Goal: Task Accomplishment & Management: Complete application form

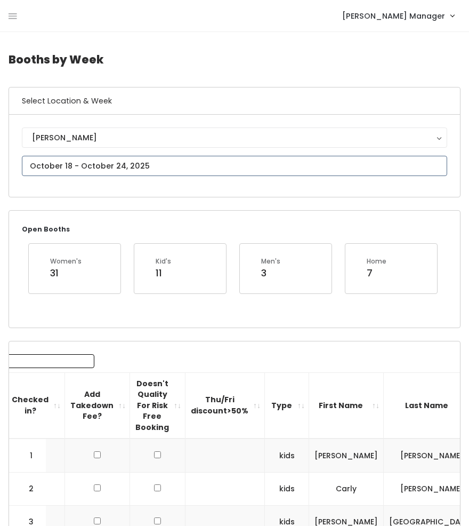
click at [105, 166] on input "text" at bounding box center [235, 166] width 426 height 20
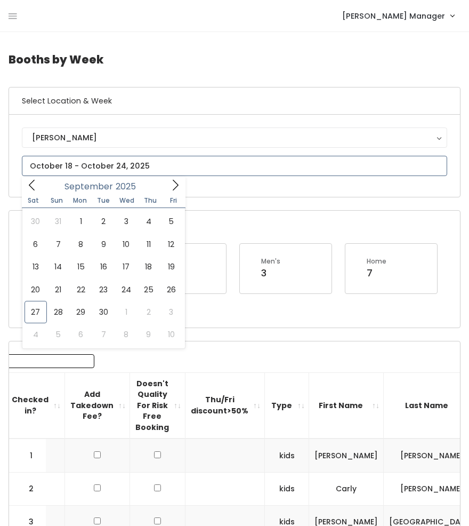
click at [171, 185] on icon at bounding box center [176, 185] width 12 height 12
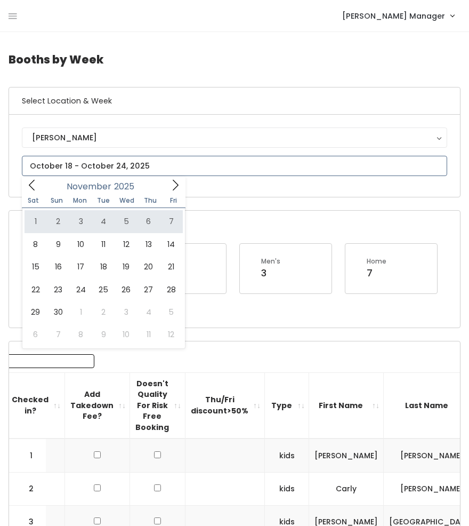
type input "[DATE] to [DATE]"
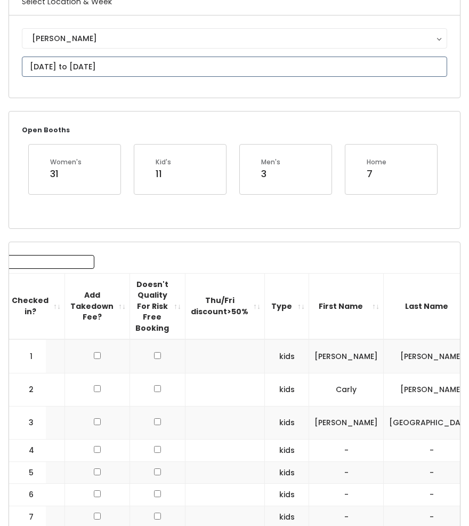
scroll to position [118, 0]
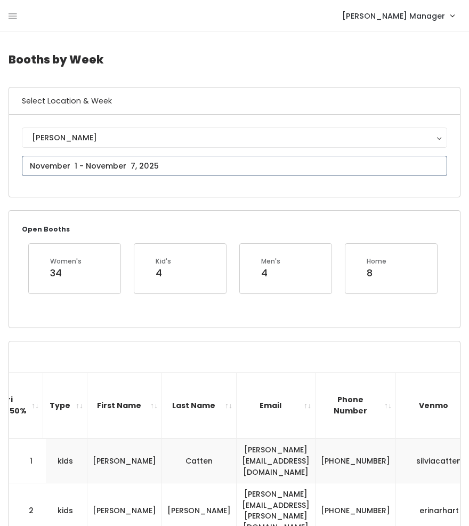
click at [79, 169] on input "text" at bounding box center [235, 166] width 426 height 20
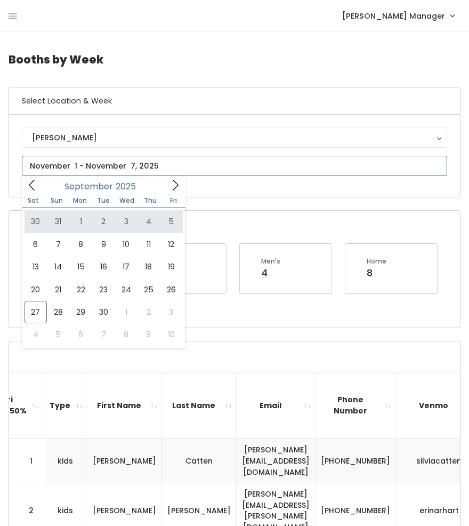
click at [171, 182] on icon at bounding box center [176, 185] width 12 height 12
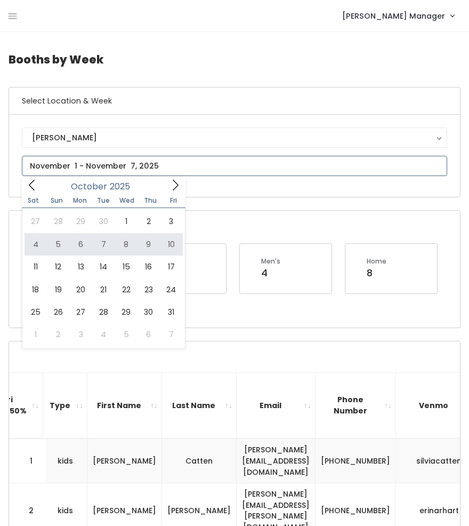
type input "October 4 to October 10"
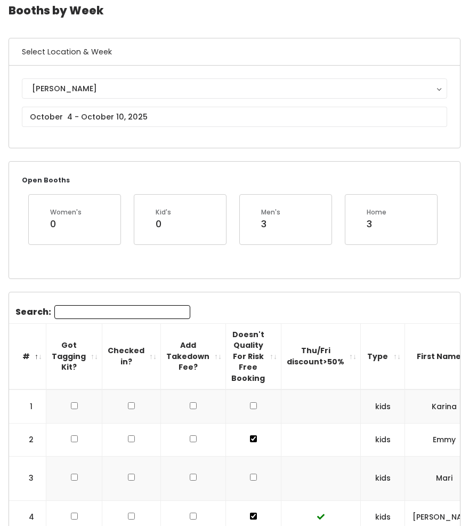
scroll to position [81, 0]
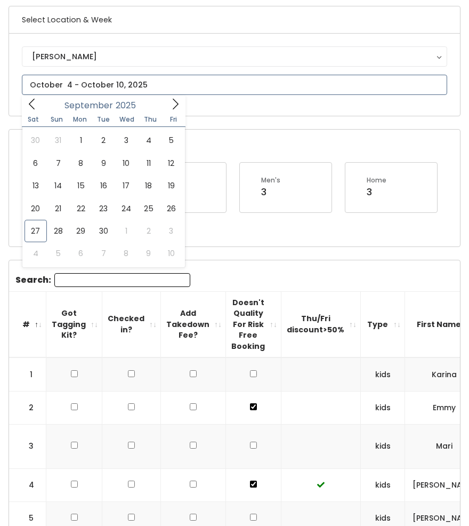
click at [89, 82] on input "text" at bounding box center [235, 85] width 426 height 20
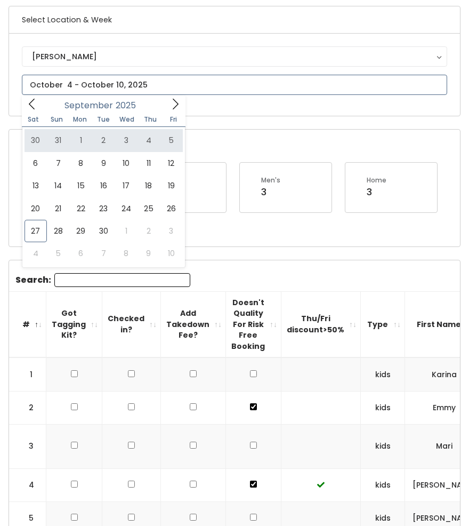
click at [173, 99] on icon at bounding box center [176, 104] width 12 height 12
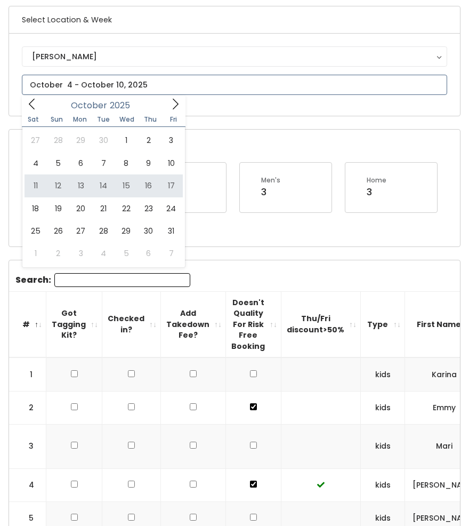
type input "October 11 to October 17"
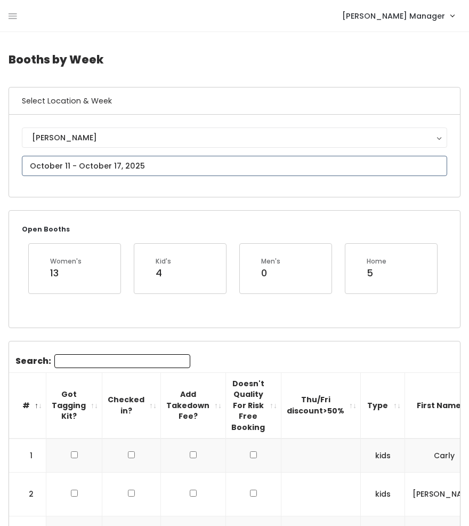
click at [58, 165] on input "text" at bounding box center [235, 166] width 426 height 20
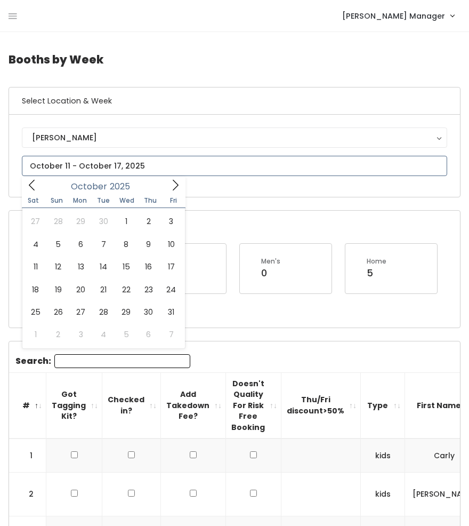
click at [177, 190] on icon at bounding box center [176, 185] width 12 height 12
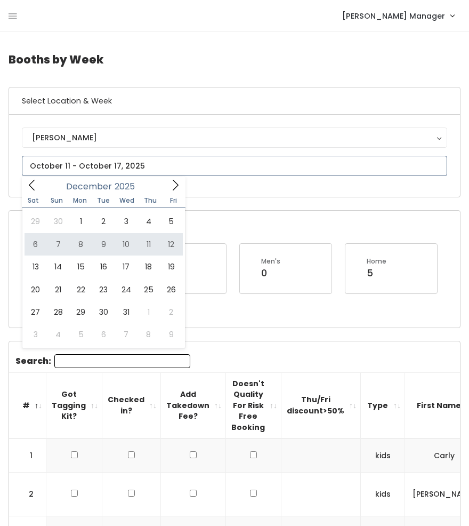
type input "December 6 to December 12"
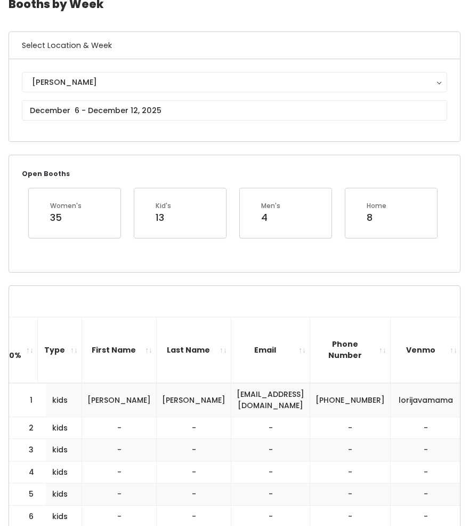
scroll to position [21, 0]
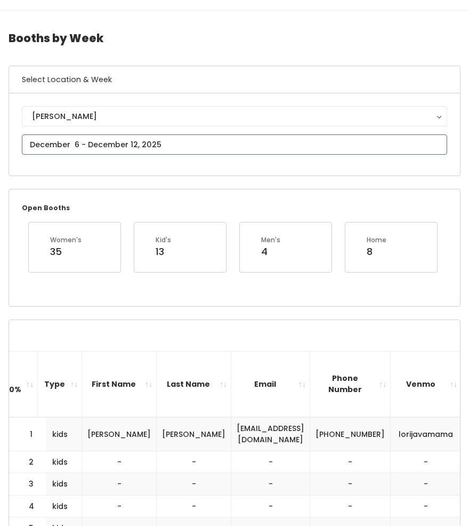
click at [118, 136] on input "text" at bounding box center [235, 144] width 426 height 20
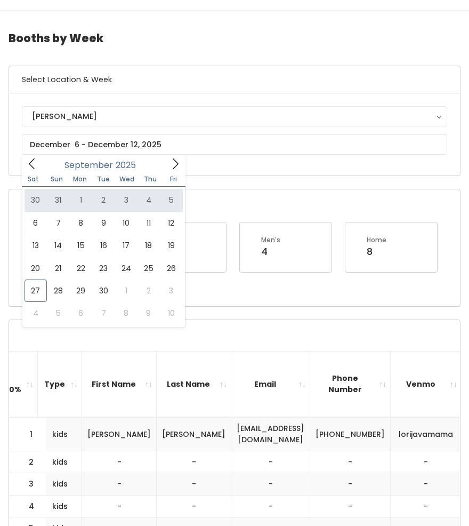
click at [225, 193] on div "Open Booths Women's 35 Kid's 13 Men's 4 Home 8" at bounding box center [234, 247] width 451 height 116
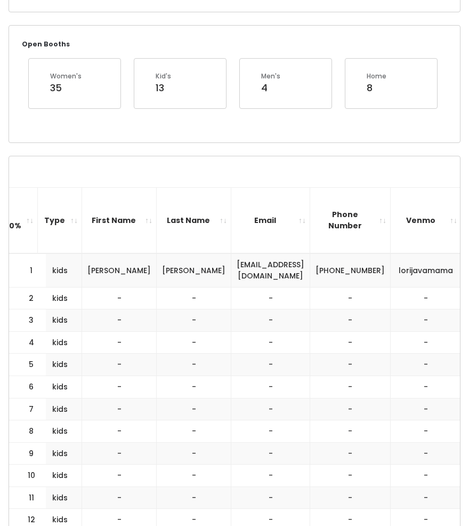
scroll to position [0, 0]
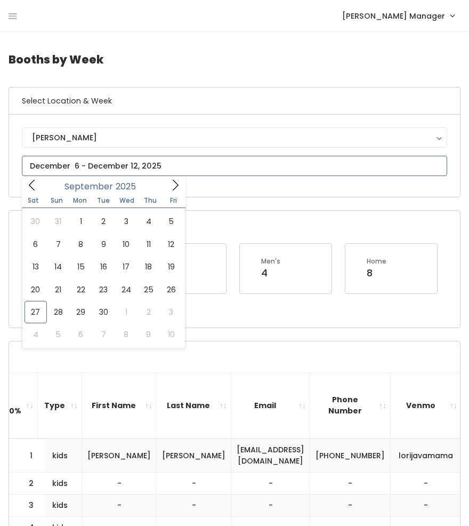
click at [47, 166] on input "text" at bounding box center [235, 166] width 426 height 20
click at [173, 186] on icon at bounding box center [176, 185] width 12 height 12
click at [171, 187] on icon at bounding box center [176, 185] width 12 height 12
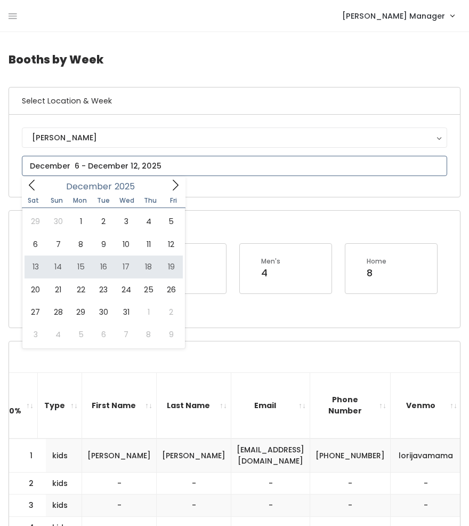
type input "[DATE] to [DATE]"
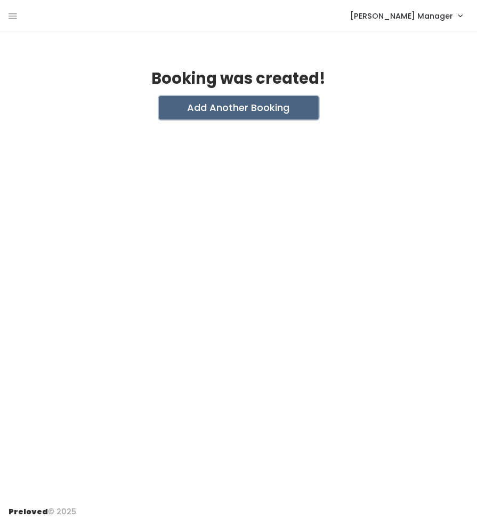
click at [261, 114] on button "Add Another Booking" at bounding box center [239, 107] width 160 height 23
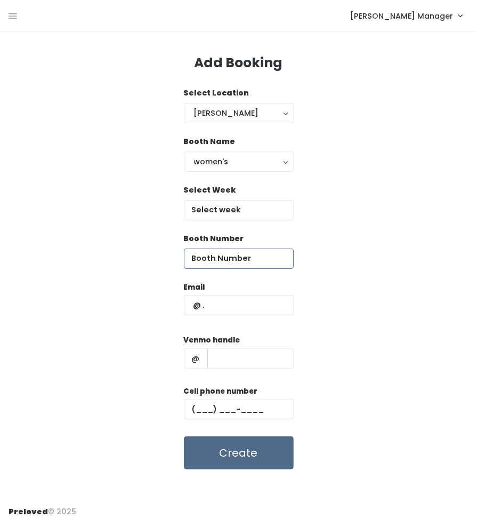
click at [235, 259] on input "number" at bounding box center [239, 259] width 110 height 20
type input "1"
click at [259, 209] on input "text" at bounding box center [239, 210] width 110 height 20
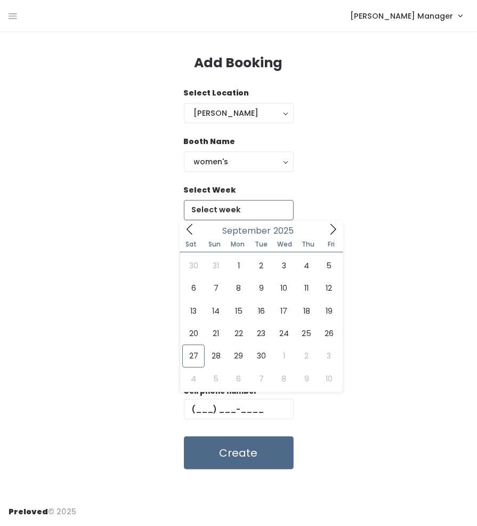
click at [330, 229] on icon at bounding box center [333, 229] width 12 height 12
click at [337, 227] on icon at bounding box center [333, 229] width 12 height 12
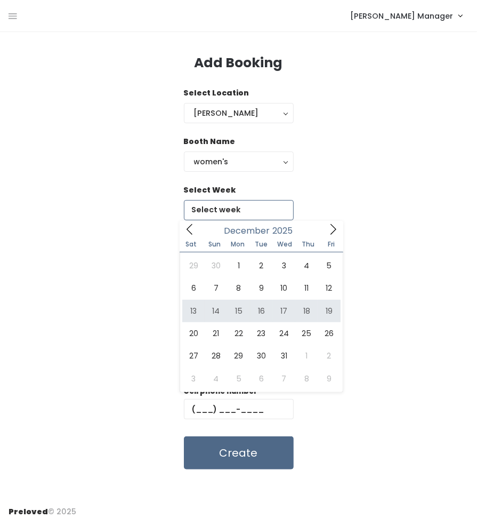
type input "December 13 to December 19"
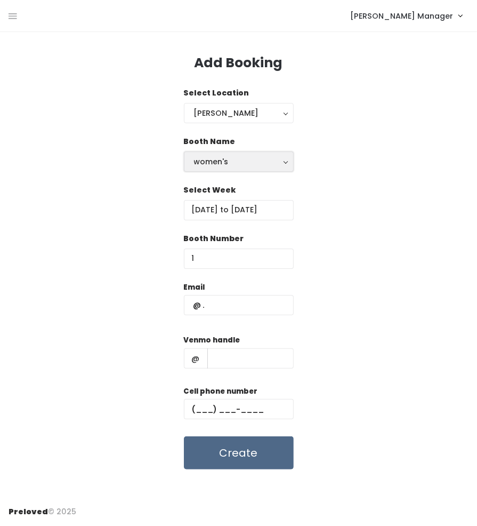
click at [236, 165] on div "women's" at bounding box center [239, 162] width 90 height 12
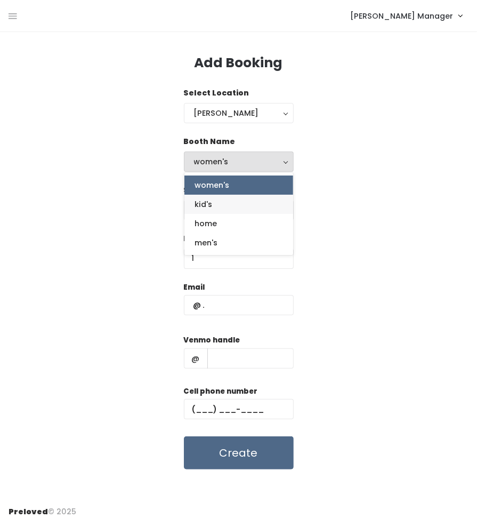
click at [219, 205] on link "kid's" at bounding box center [239, 204] width 109 height 19
select select "kids"
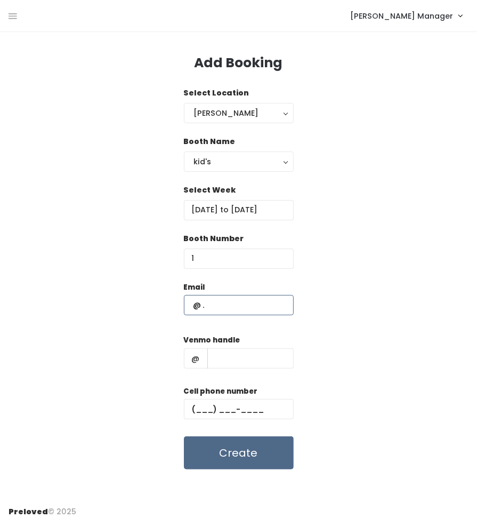
click at [218, 312] on input "text" at bounding box center [239, 305] width 110 height 20
type input "ljburton3@yahoo.com"
click at [246, 356] on input "text" at bounding box center [250, 358] width 86 height 20
type input "lorijavamama"
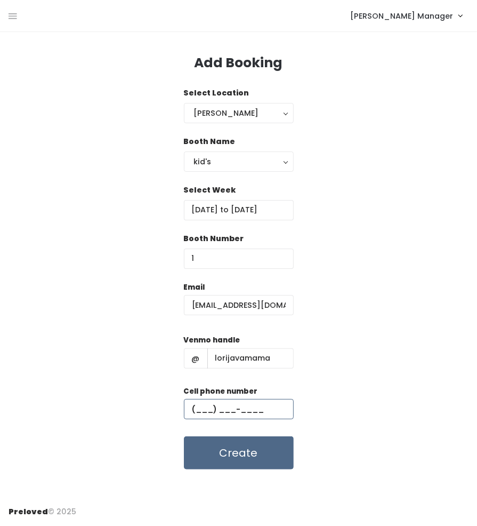
click at [234, 415] on input "text" at bounding box center [239, 409] width 110 height 20
paste input "[PHONE_NUMBER]"
type input "[PHONE_NUMBER]"
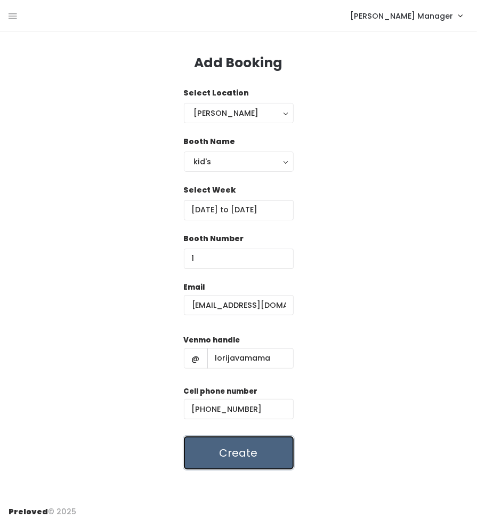
click at [246, 457] on button "Create" at bounding box center [239, 452] width 110 height 33
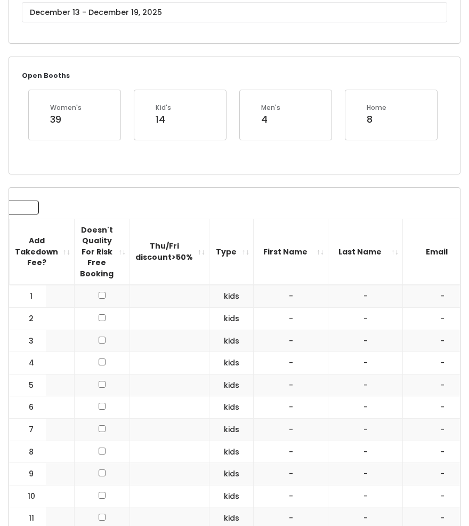
scroll to position [99, 0]
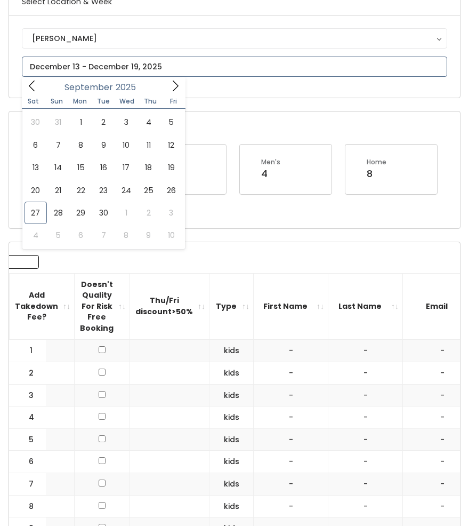
click at [35, 84] on icon at bounding box center [32, 86] width 12 height 12
click at [175, 89] on icon at bounding box center [176, 86] width 12 height 12
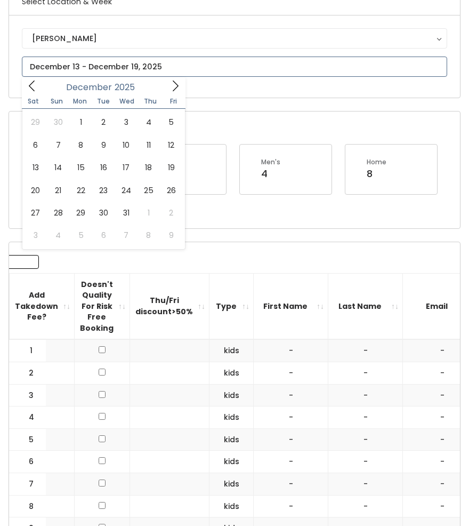
click at [175, 89] on icon at bounding box center [176, 86] width 12 height 12
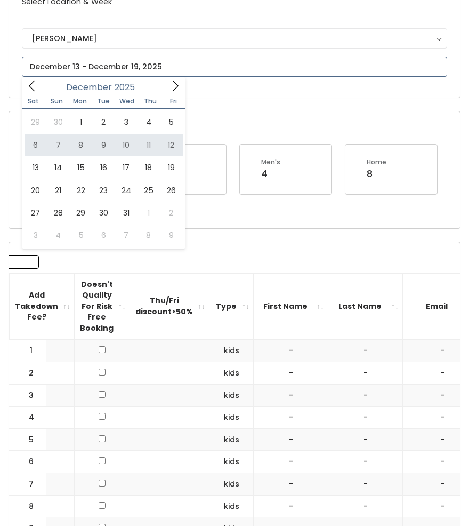
type input "December 6 to December 12"
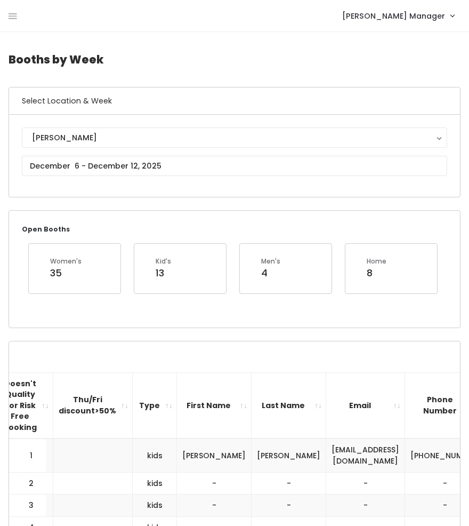
scroll to position [0, 323]
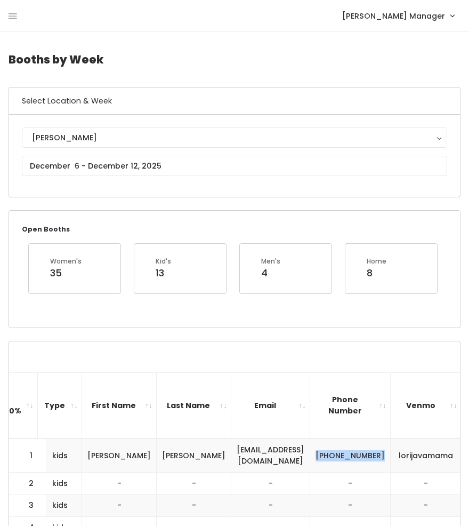
drag, startPoint x: 331, startPoint y: 461, endPoint x: 304, endPoint y: 451, distance: 29.2
click at [310, 451] on td "[PHONE_NUMBER]" at bounding box center [350, 455] width 81 height 34
copy td "[PHONE_NUMBER]"
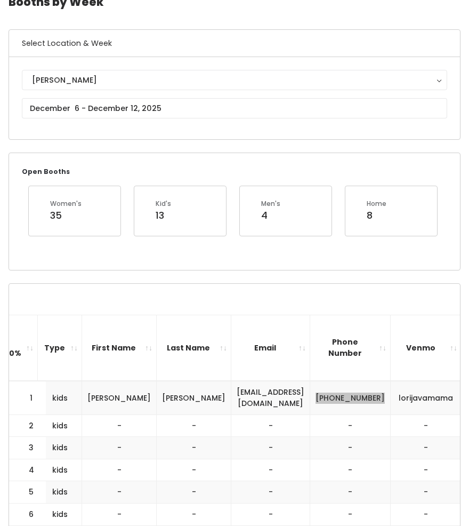
scroll to position [0, 0]
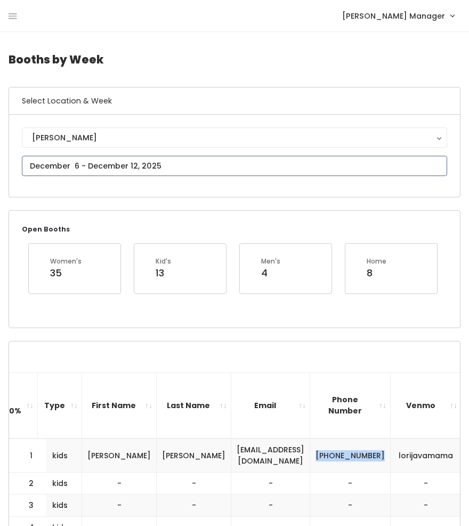
click at [123, 166] on input "text" at bounding box center [235, 166] width 426 height 20
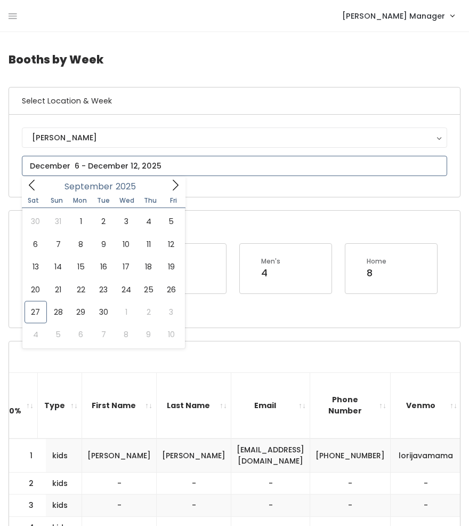
click at [175, 186] on icon at bounding box center [176, 185] width 12 height 12
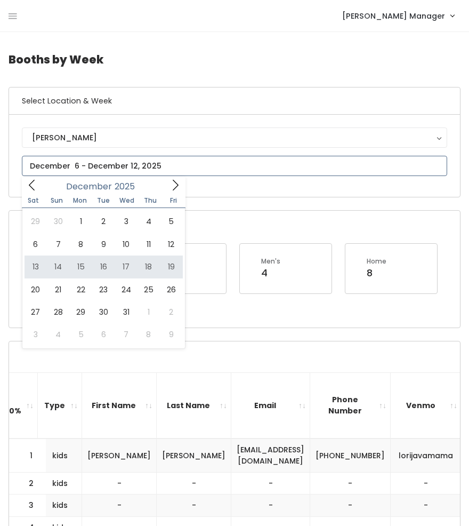
type input "[DATE] to [DATE]"
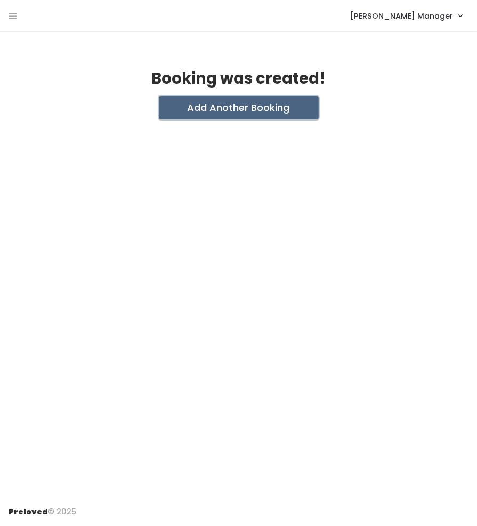
click at [239, 109] on button "Add Another Booking" at bounding box center [239, 107] width 160 height 23
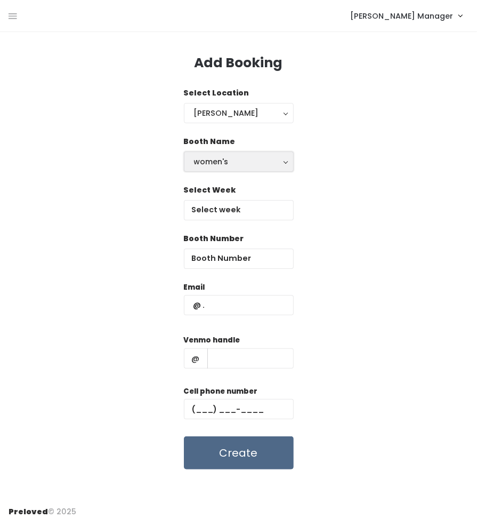
click at [221, 162] on div "women's" at bounding box center [239, 162] width 90 height 12
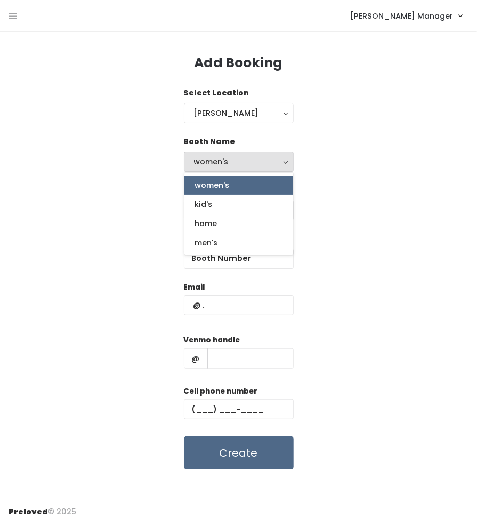
click at [358, 179] on div "Booth Name women's kid's home men's women's women's kid's home men's" at bounding box center [239, 160] width 460 height 49
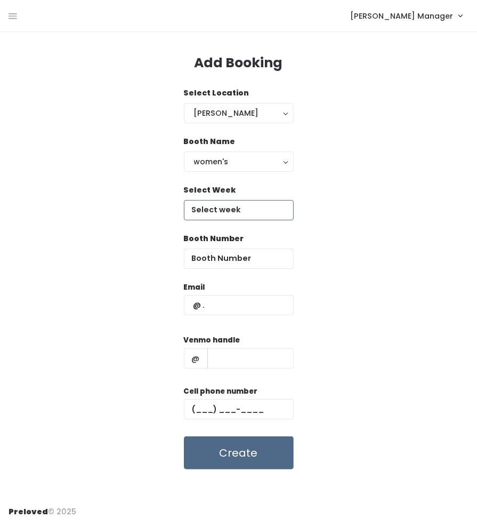
click at [254, 215] on input "text" at bounding box center [239, 210] width 110 height 20
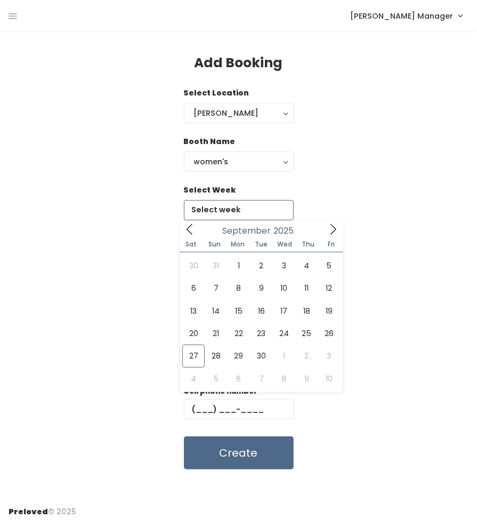
click at [332, 230] on icon at bounding box center [333, 229] width 12 height 12
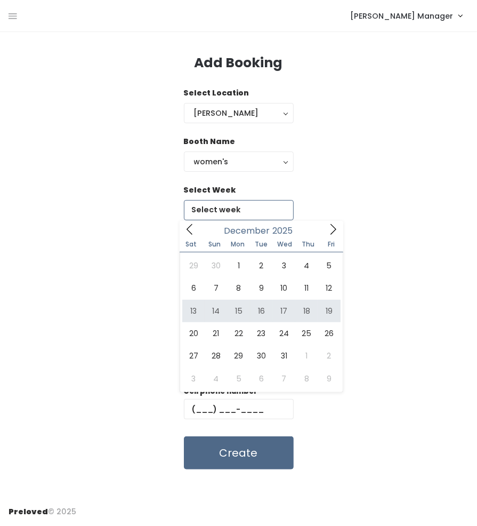
type input "December 13 to December 19"
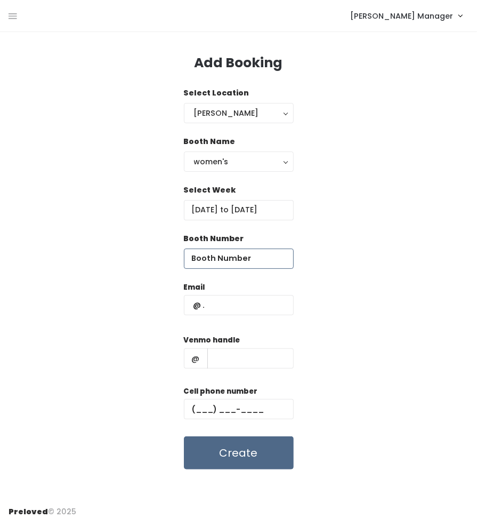
click at [215, 262] on input "number" at bounding box center [239, 259] width 110 height 20
type input "16"
click at [218, 303] on input "text" at bounding box center [239, 305] width 110 height 20
type input "[EMAIL_ADDRESS][DOMAIN_NAME]"
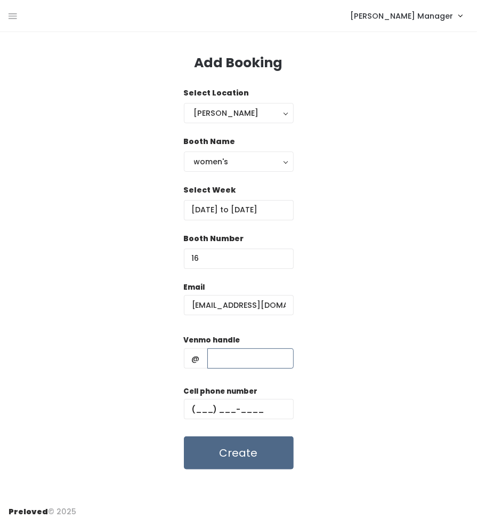
click at [232, 361] on input "text" at bounding box center [250, 358] width 86 height 20
type input "lorijavamama"
click at [241, 405] on input "text" at bounding box center [239, 409] width 110 height 20
paste input "[PHONE_NUMBER]"
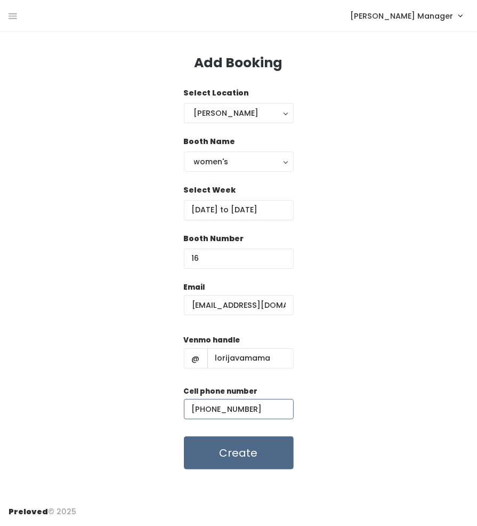
type input "[PHONE_NUMBER]"
click at [260, 453] on button "Create" at bounding box center [239, 452] width 110 height 33
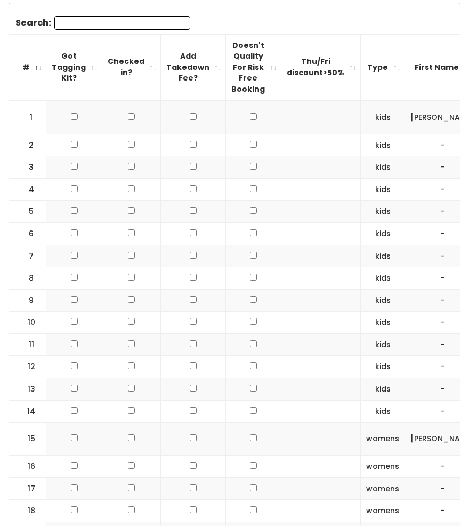
scroll to position [358, 0]
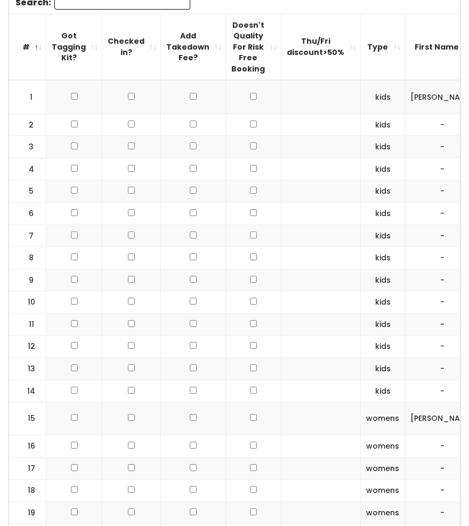
click at [250, 93] on input "checkbox" at bounding box center [253, 96] width 7 height 7
checkbox input "true"
click at [250, 442] on input "checkbox" at bounding box center [253, 445] width 7 height 7
checkbox input "true"
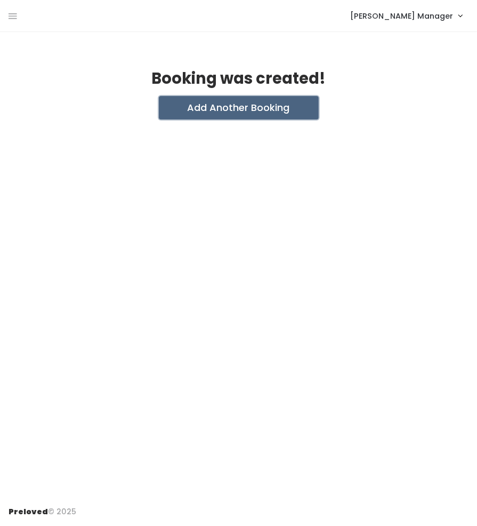
click at [243, 110] on button "Add Another Booking" at bounding box center [239, 107] width 160 height 23
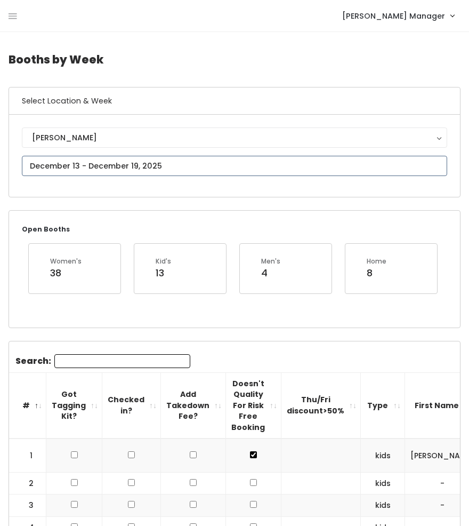
click at [63, 161] on input "text" at bounding box center [235, 166] width 426 height 20
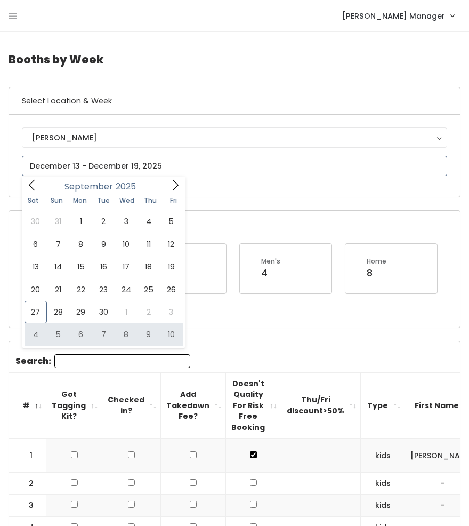
type input "October 4 to October 10"
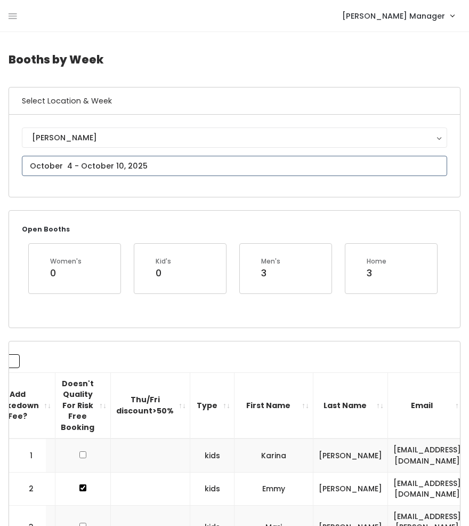
click at [122, 167] on input "text" at bounding box center [235, 166] width 426 height 20
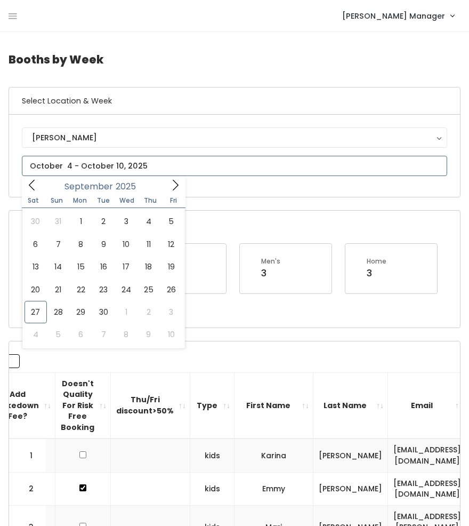
click at [175, 183] on icon at bounding box center [176, 185] width 6 height 11
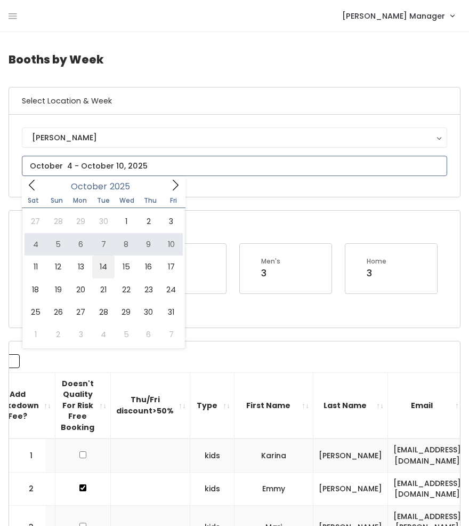
type input "October 11 to October 17"
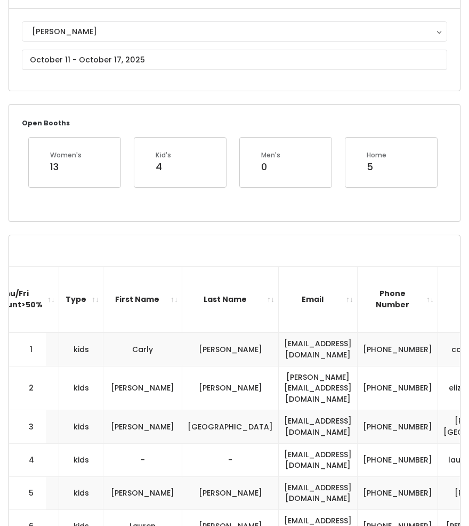
scroll to position [102, 0]
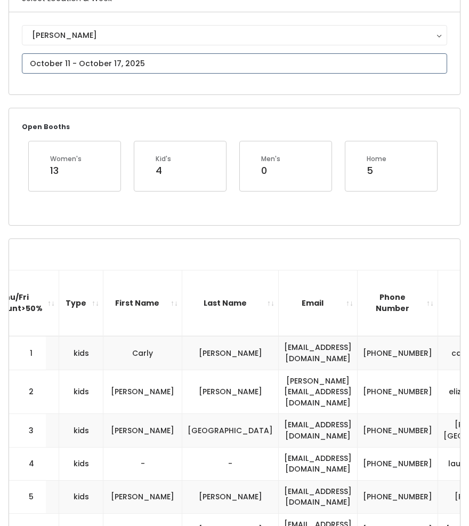
click at [77, 66] on input "text" at bounding box center [235, 63] width 426 height 20
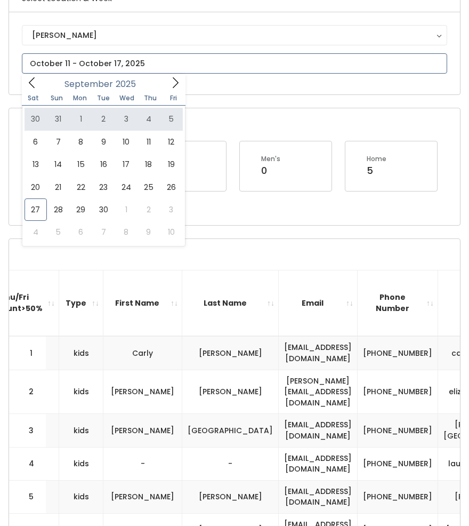
click at [173, 85] on icon at bounding box center [176, 83] width 12 height 12
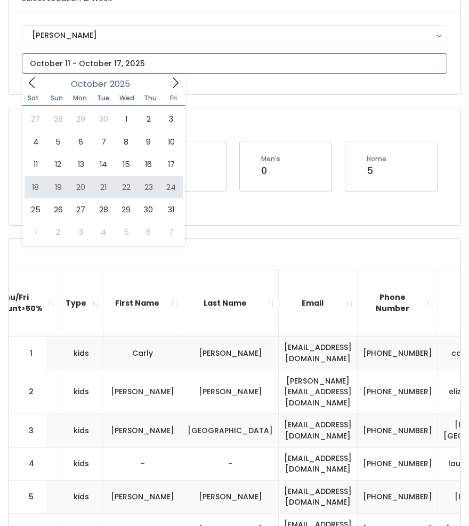
type input "[DATE] to [DATE]"
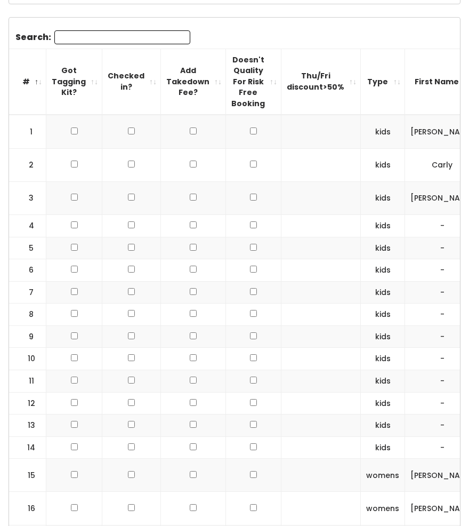
scroll to position [324, 0]
click at [250, 269] on input "checkbox" at bounding box center [253, 268] width 7 height 7
checkbox input "true"
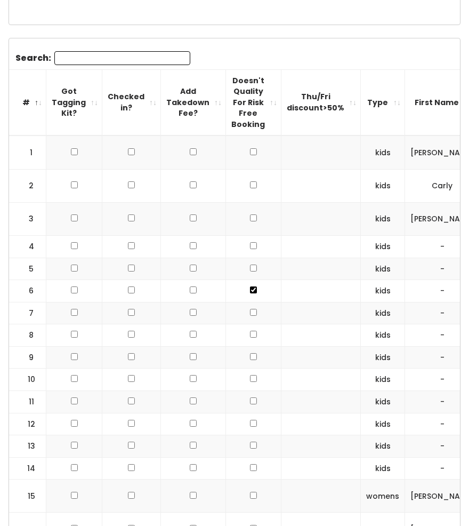
scroll to position [0, 0]
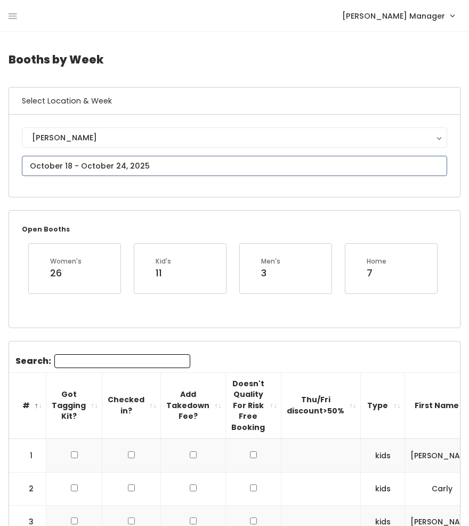
click at [107, 167] on input "text" at bounding box center [235, 166] width 426 height 20
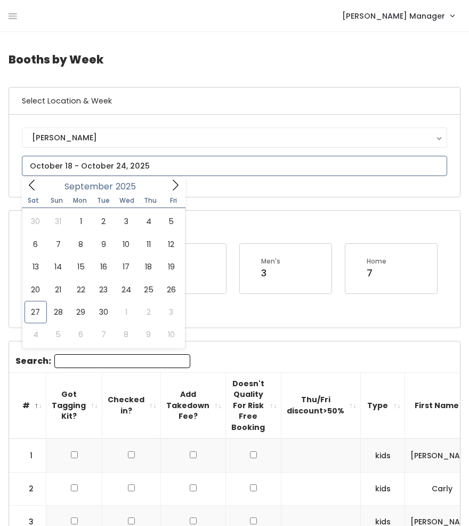
click at [176, 189] on icon at bounding box center [176, 185] width 12 height 12
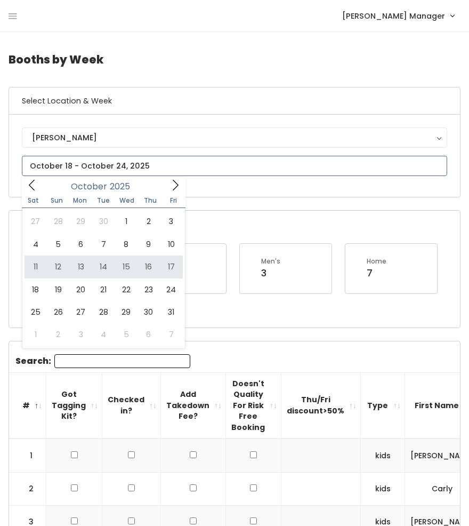
type input "October 11 to October 17"
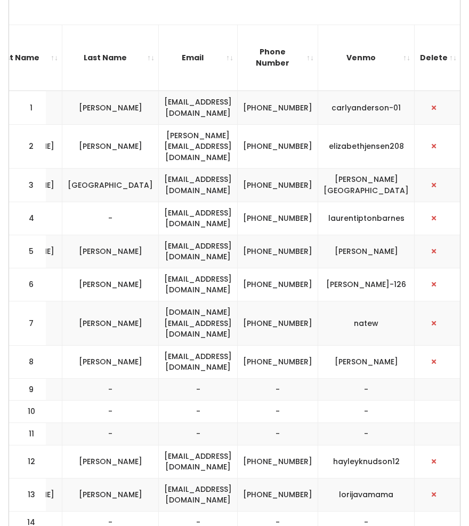
scroll to position [0, 427]
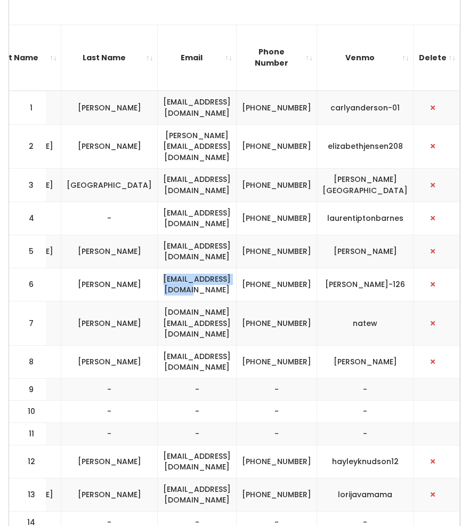
drag, startPoint x: 270, startPoint y: 273, endPoint x: 162, endPoint y: 269, distance: 108.9
click at [162, 269] on td "[EMAIL_ADDRESS][DOMAIN_NAME]" at bounding box center [197, 284] width 79 height 33
copy td "[EMAIL_ADDRESS][DOMAIN_NAME]"
drag, startPoint x: 325, startPoint y: 275, endPoint x: 276, endPoint y: 262, distance: 50.8
click at [276, 268] on tr "6 kids Lauren Kennedy lgourley9@hotmail.com (801) 824-0404 lauren-kennedy-126" at bounding box center [23, 284] width 874 height 33
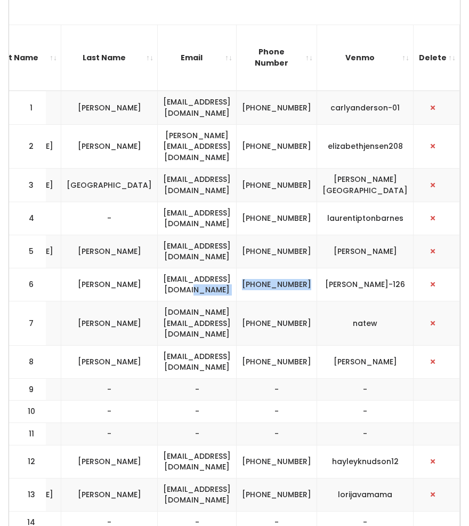
copy tr "[PHONE_NUMBER]"
drag, startPoint x: 400, startPoint y: 277, endPoint x: 338, endPoint y: 269, distance: 62.9
click at [338, 269] on td "[PERSON_NAME]-126" at bounding box center [365, 284] width 97 height 33
copy td "[PERSON_NAME]-126"
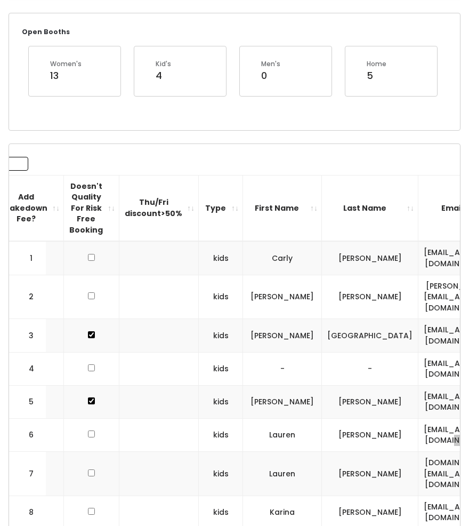
scroll to position [0, 0]
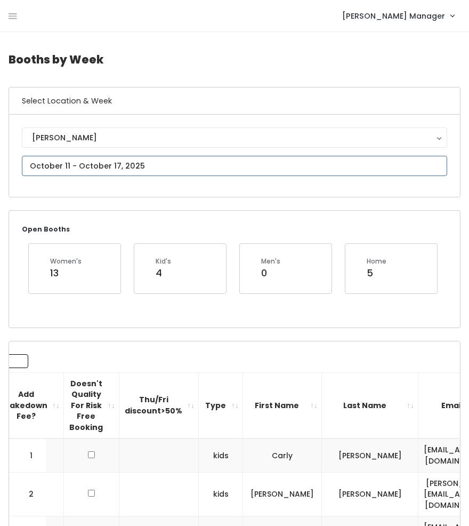
click at [90, 166] on input "text" at bounding box center [235, 166] width 426 height 20
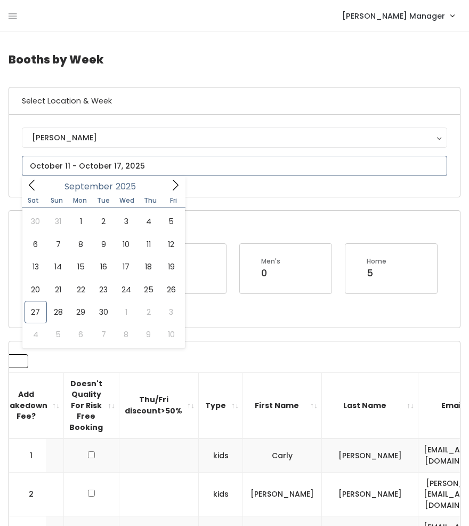
click at [173, 186] on icon at bounding box center [176, 185] width 12 height 12
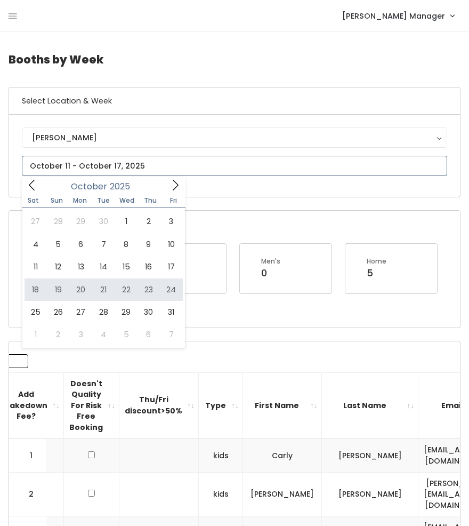
type input "[DATE] to [DATE]"
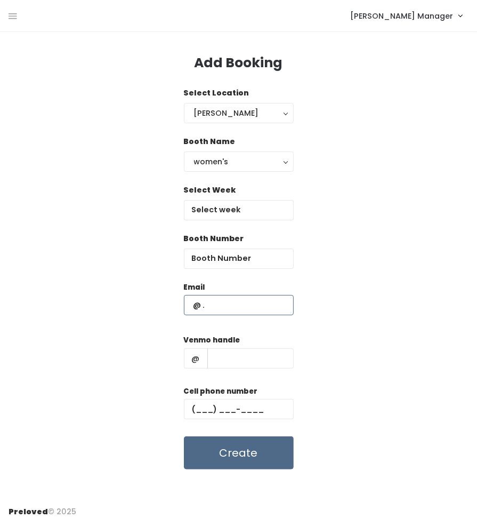
click at [252, 311] on input "text" at bounding box center [239, 305] width 110 height 20
paste input "[EMAIL_ADDRESS][DOMAIN_NAME]"
type input "[EMAIL_ADDRESS][DOMAIN_NAME]"
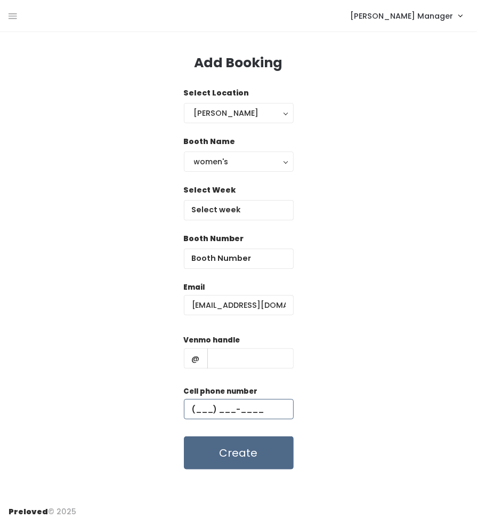
click at [223, 402] on input "text" at bounding box center [239, 409] width 110 height 20
paste input "[PHONE_NUMBER]"
type input "[PHONE_NUMBER]"
click at [237, 361] on input "text" at bounding box center [250, 358] width 86 height 20
paste input "[PERSON_NAME]-126"
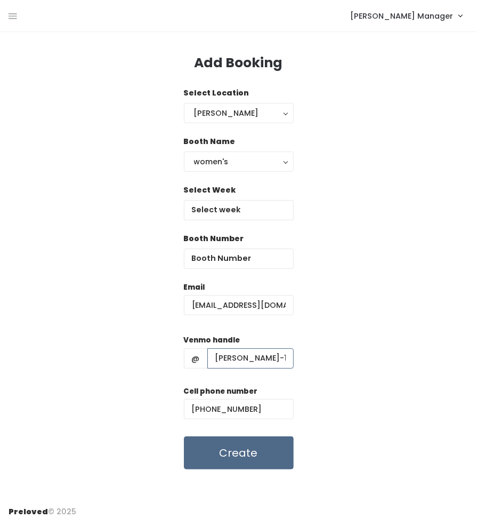
scroll to position [0, 7]
type input "[PERSON_NAME]-126"
click at [214, 251] on input "number" at bounding box center [239, 259] width 110 height 20
type input "6"
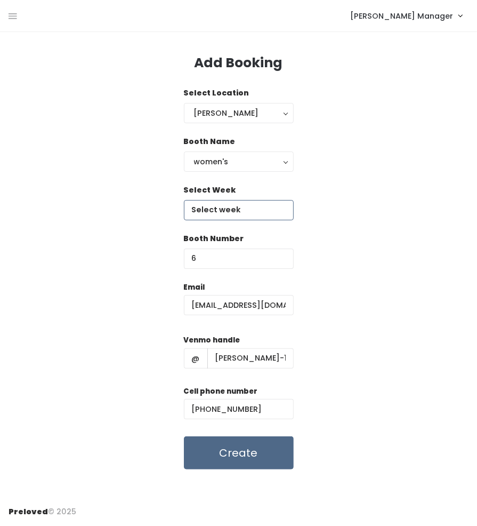
click at [241, 209] on input "text" at bounding box center [239, 210] width 110 height 20
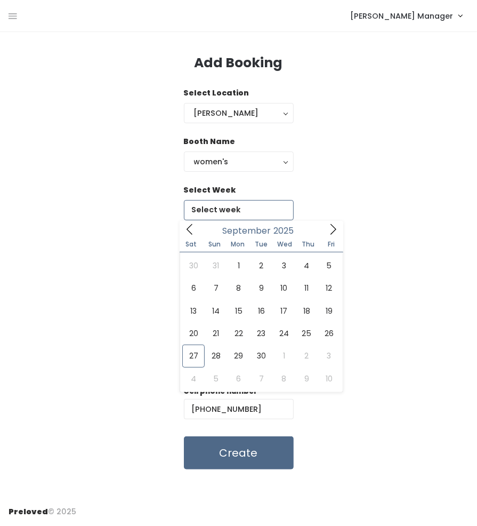
click at [334, 227] on icon at bounding box center [334, 228] width 6 height 11
click at [185, 233] on icon at bounding box center [190, 229] width 12 height 12
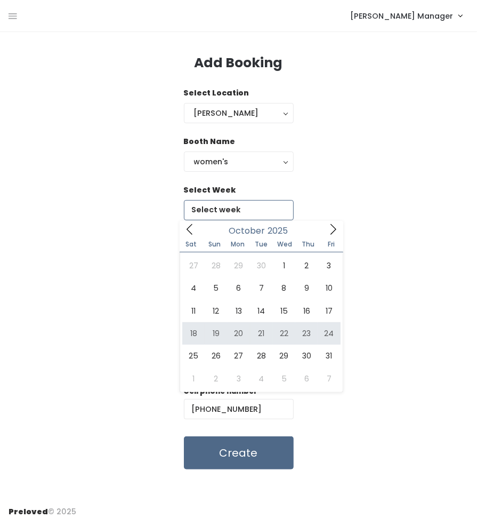
type input "[DATE] to [DATE]"
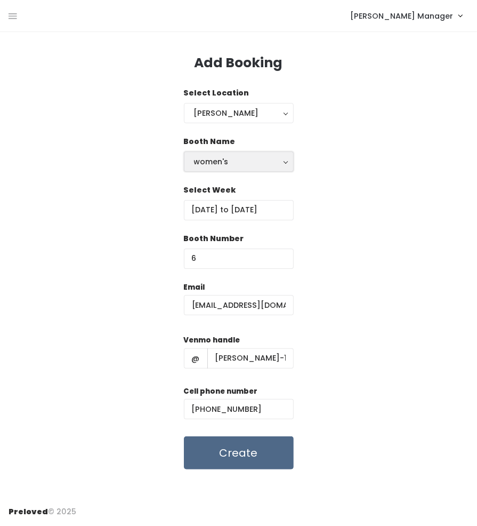
click at [267, 168] on button "women's" at bounding box center [239, 161] width 110 height 20
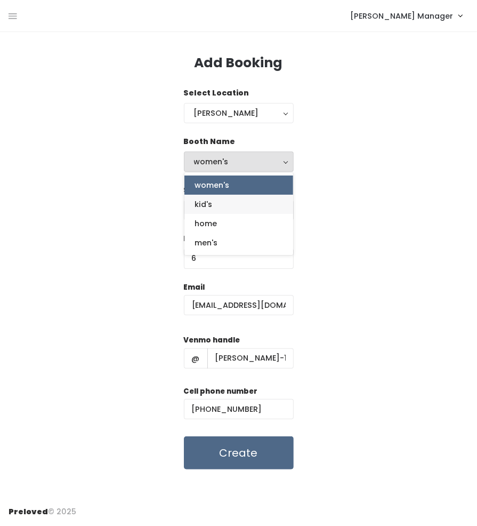
click at [221, 210] on link "kid's" at bounding box center [239, 204] width 109 height 19
select select "kids"
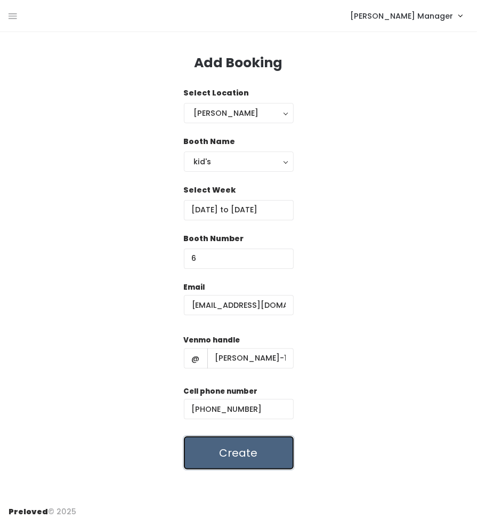
click at [256, 457] on button "Create" at bounding box center [239, 452] width 110 height 33
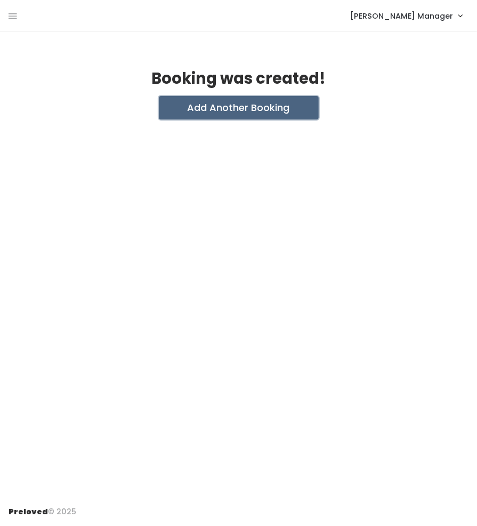
click at [237, 107] on button "Add Another Booking" at bounding box center [239, 107] width 160 height 23
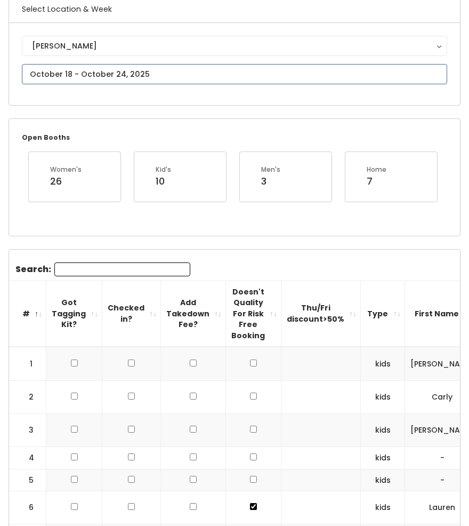
click at [51, 73] on input "text" at bounding box center [235, 74] width 426 height 20
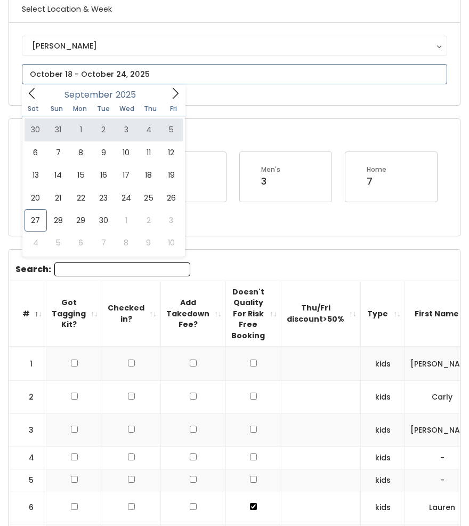
click at [171, 89] on icon at bounding box center [176, 93] width 12 height 12
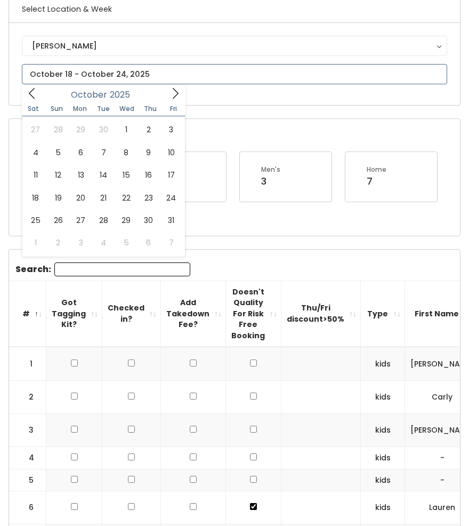
click at [171, 89] on icon at bounding box center [176, 93] width 12 height 12
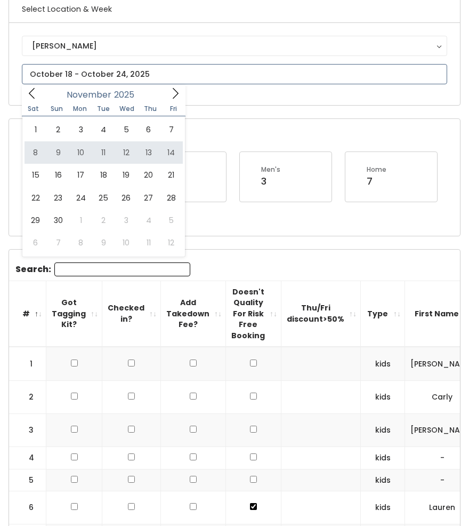
type input "[DATE] to [DATE]"
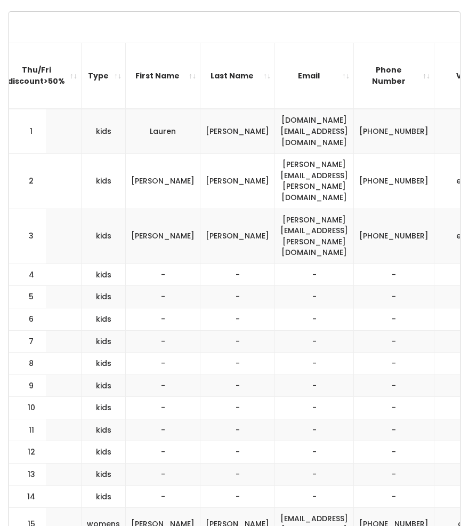
scroll to position [0, 169]
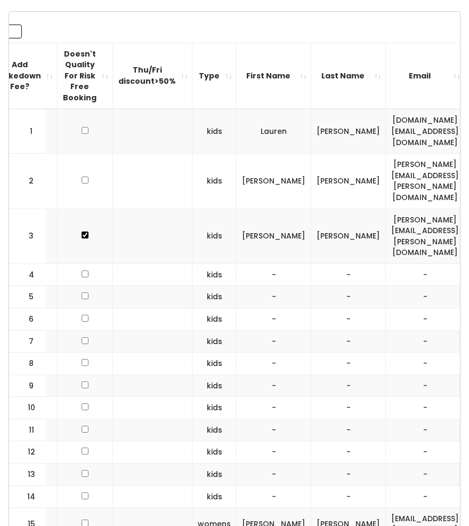
click at [82, 270] on input "checkbox" at bounding box center [85, 273] width 7 height 7
checkbox input "true"
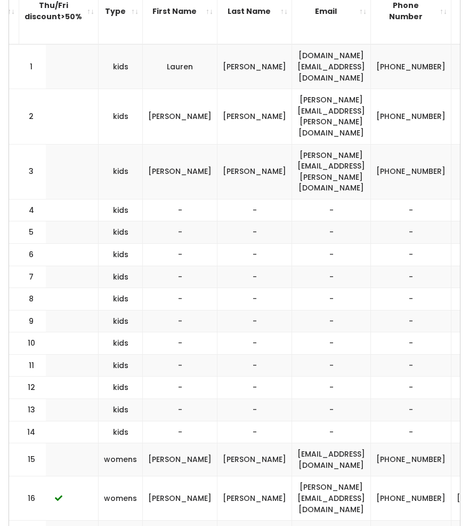
scroll to position [0, 282]
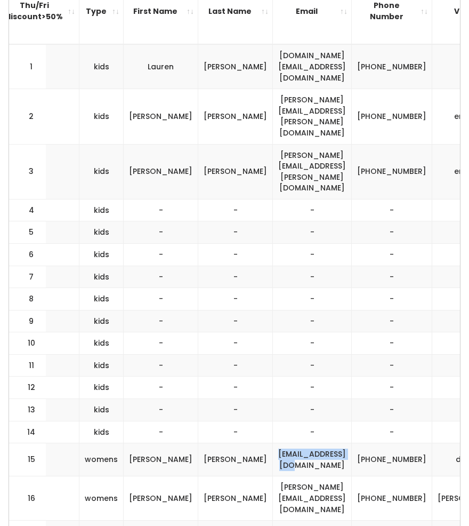
drag, startPoint x: 309, startPoint y: 398, endPoint x: 223, endPoint y: 398, distance: 85.9
click at [273, 443] on td "dicannon@gmail.com" at bounding box center [312, 459] width 79 height 33
copy td "dicannon@gmail.com"
drag, startPoint x: 369, startPoint y: 410, endPoint x: 335, endPoint y: 396, distance: 36.4
click at [352, 443] on td "(801) 842-7765" at bounding box center [392, 459] width 81 height 33
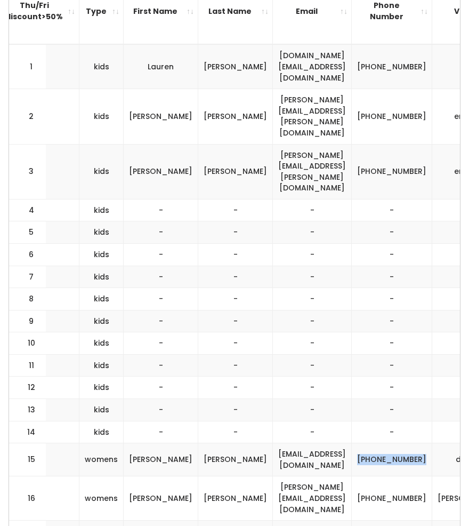
copy td "(801) 842-7765"
click at [433, 443] on td "dicannon" at bounding box center [475, 459] width 84 height 33
drag, startPoint x: 437, startPoint y: 401, endPoint x: 393, endPoint y: 399, distance: 44.3
click at [433, 443] on td "dicannon" at bounding box center [475, 459] width 84 height 33
copy td "dicannon"
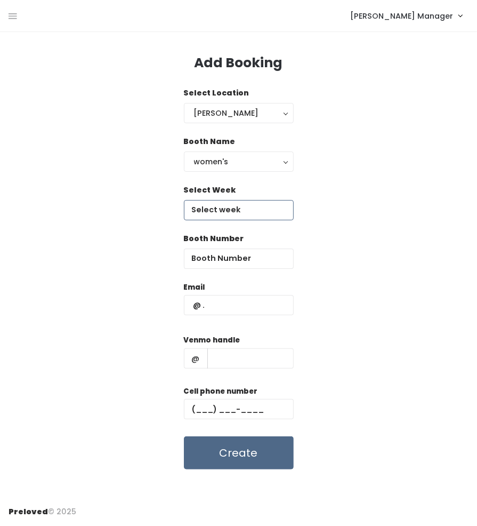
click at [233, 205] on input "text" at bounding box center [239, 210] width 110 height 20
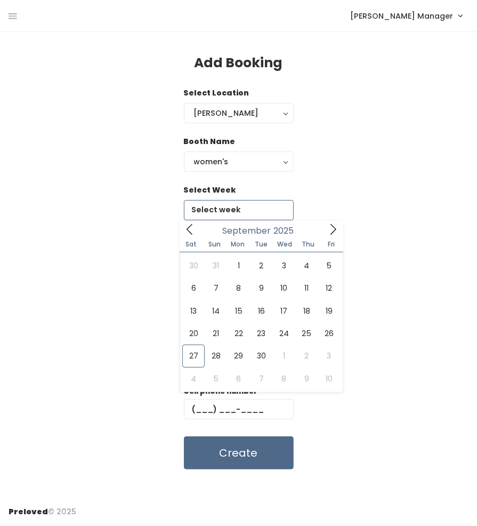
click at [332, 229] on icon at bounding box center [333, 229] width 12 height 12
click at [331, 233] on icon at bounding box center [333, 229] width 12 height 12
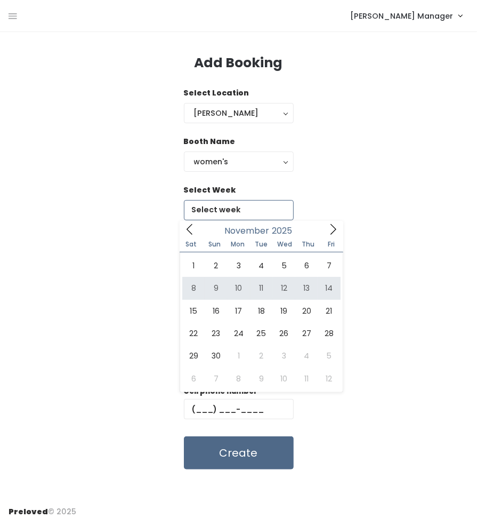
type input "November 8 to November 14"
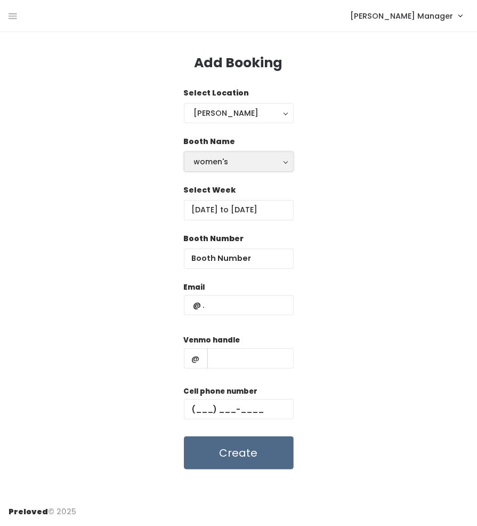
click at [259, 161] on div "women's" at bounding box center [239, 162] width 90 height 12
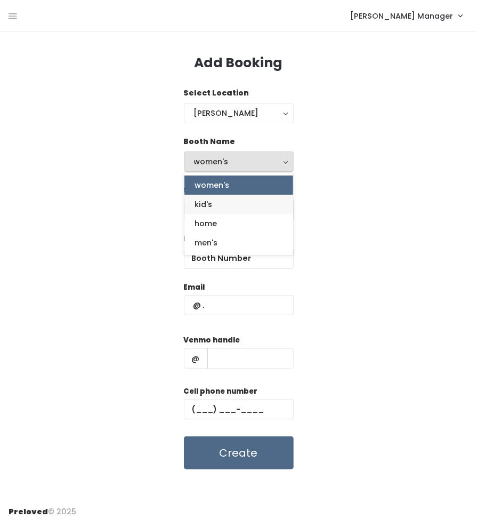
click at [227, 201] on link "kid's" at bounding box center [239, 204] width 109 height 19
select select "kids"
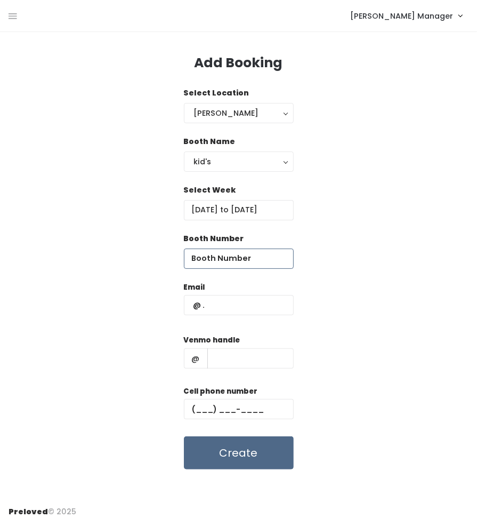
click at [253, 252] on input "number" at bounding box center [239, 259] width 110 height 20
type input "4"
click at [270, 301] on input "text" at bounding box center [239, 305] width 110 height 20
paste input "[EMAIL_ADDRESS][DOMAIN_NAME]"
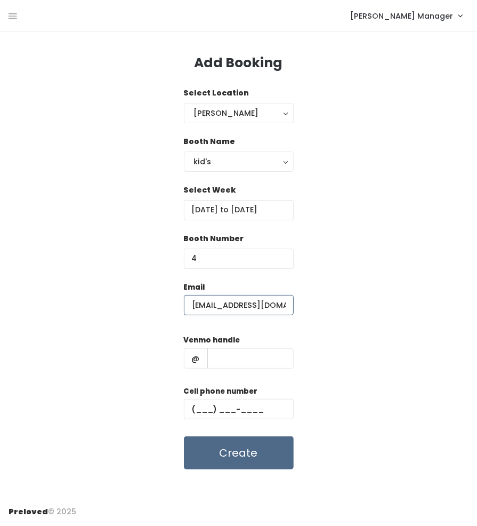
type input "[EMAIL_ADDRESS][DOMAIN_NAME]"
click at [252, 356] on input "text" at bounding box center [250, 358] width 86 height 20
click at [220, 412] on input "text" at bounding box center [239, 409] width 110 height 20
paste input "[PHONE_NUMBER]"
type input "[PHONE_NUMBER]"
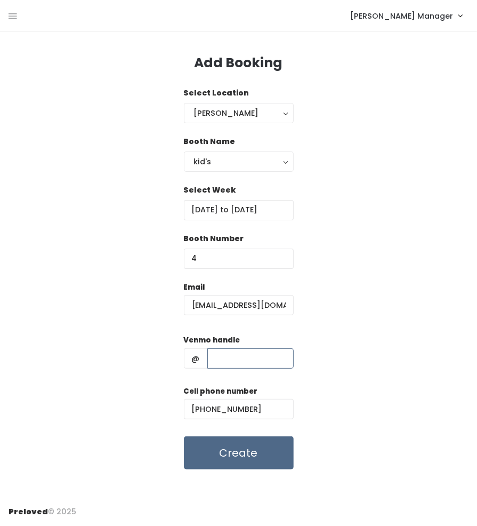
click at [241, 368] on input "text" at bounding box center [250, 358] width 86 height 20
paste input "dicannon"
type input "dicannon"
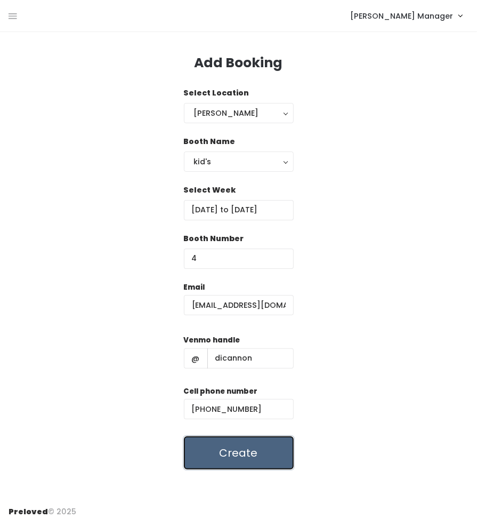
click at [218, 448] on button "Create" at bounding box center [239, 452] width 110 height 33
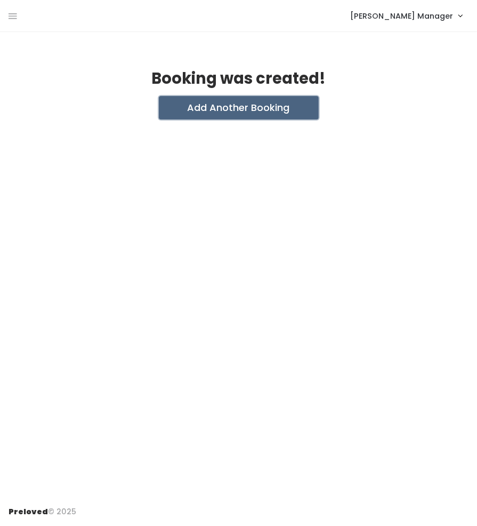
click at [204, 106] on button "Add Another Booking" at bounding box center [239, 107] width 160 height 23
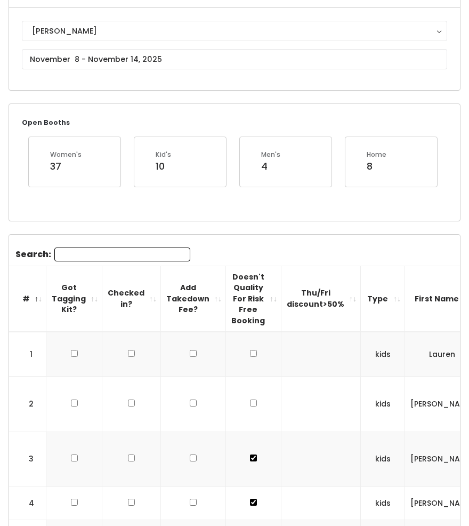
scroll to position [106, 0]
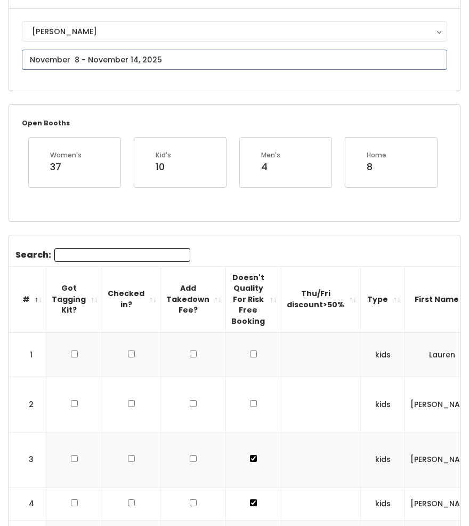
click at [81, 65] on input "text" at bounding box center [235, 60] width 426 height 20
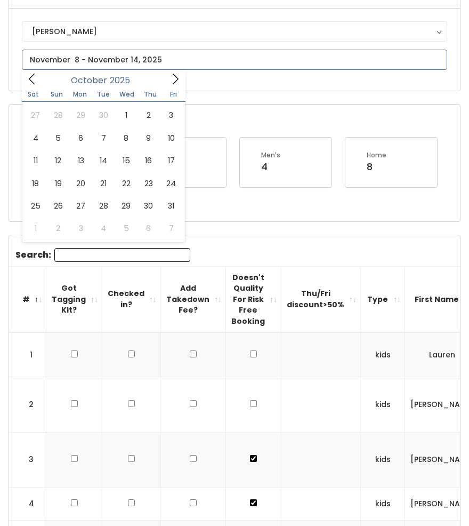
click at [172, 75] on icon at bounding box center [176, 79] width 12 height 12
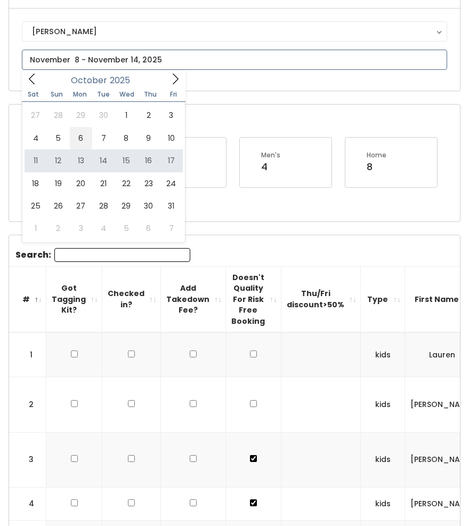
type input "October 4 to October 10"
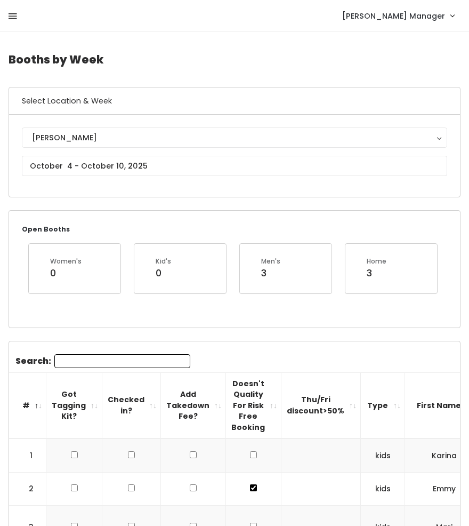
click at [9, 15] on icon at bounding box center [13, 17] width 9 height 10
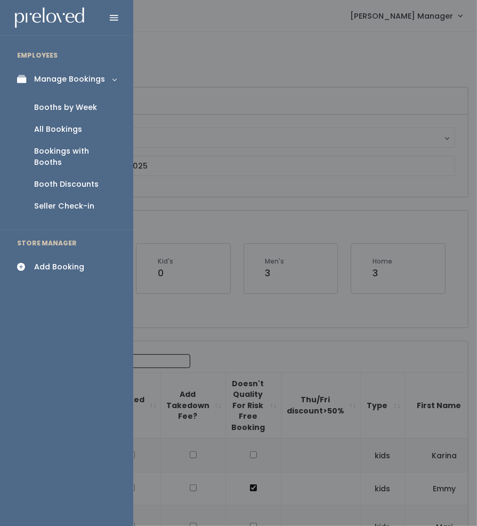
click at [48, 133] on div "All Bookings" at bounding box center [58, 129] width 48 height 11
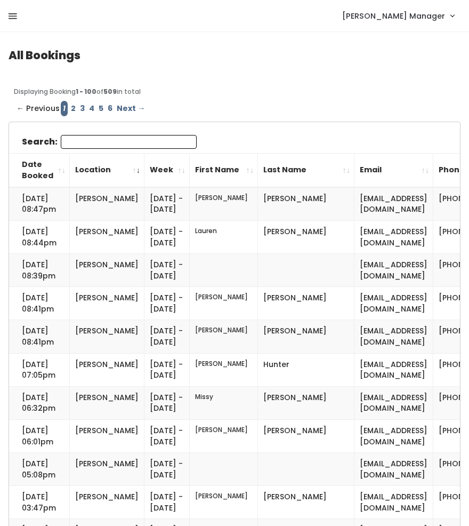
click at [15, 12] on icon at bounding box center [13, 17] width 9 height 10
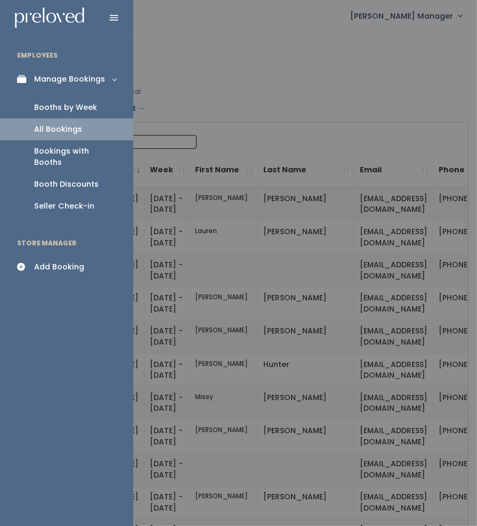
click at [38, 109] on div "Booths by Week" at bounding box center [65, 107] width 63 height 11
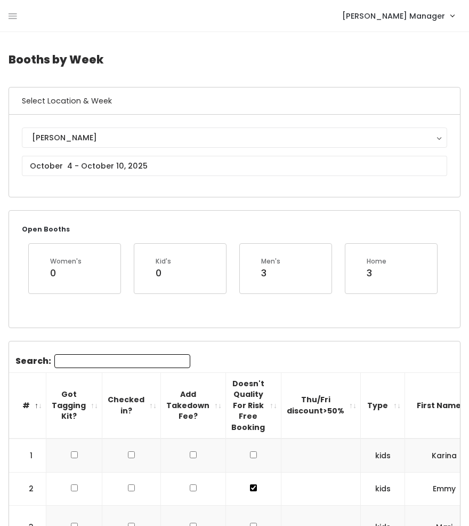
click at [79, 135] on div "[PERSON_NAME]" at bounding box center [234, 138] width 405 height 12
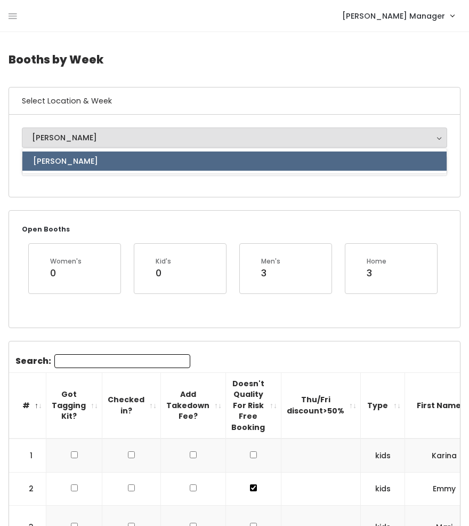
click at [81, 109] on h6 "Select Location & Week" at bounding box center [234, 100] width 451 height 27
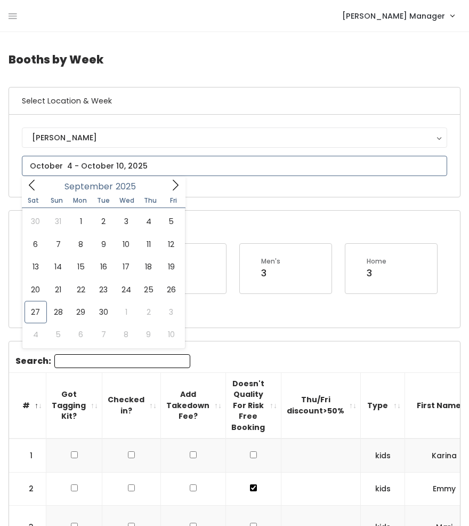
click at [62, 164] on input "text" at bounding box center [235, 166] width 426 height 20
click at [175, 184] on icon at bounding box center [176, 185] width 12 height 12
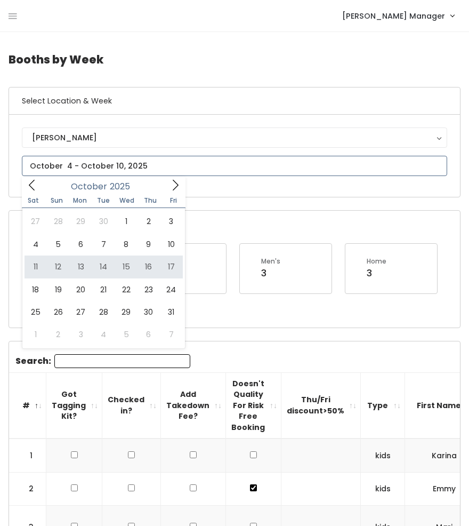
type input "[DATE] to [DATE]"
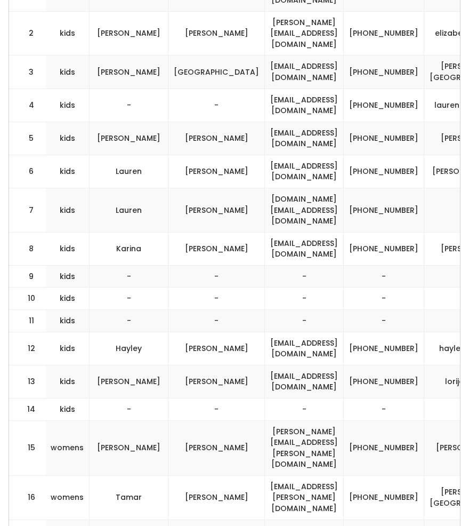
scroll to position [0, 319]
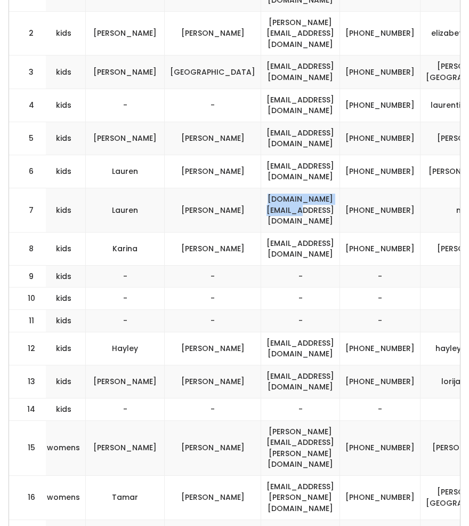
drag, startPoint x: 375, startPoint y: 190, endPoint x: 274, endPoint y: 190, distance: 101.9
click at [274, 190] on td "[DOMAIN_NAME][EMAIL_ADDRESS][DOMAIN_NAME]" at bounding box center [300, 210] width 79 height 44
copy td "[DOMAIN_NAME][EMAIL_ADDRESS][DOMAIN_NAME]"
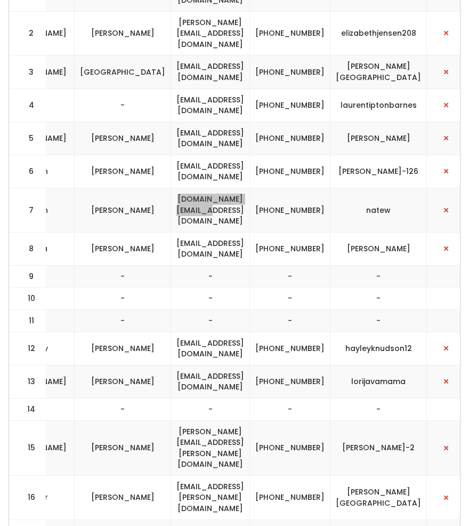
scroll to position [0, 410]
drag, startPoint x: 341, startPoint y: 198, endPoint x: 301, endPoint y: 183, distance: 43.4
click at [301, 188] on td "[PHONE_NUMBER]" at bounding box center [290, 210] width 81 height 44
copy td "[PHONE_NUMBER]"
click at [405, 194] on td "natew" at bounding box center [379, 210] width 97 height 44
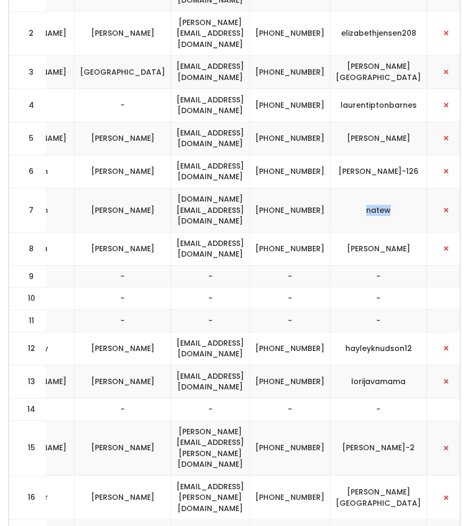
drag, startPoint x: 405, startPoint y: 194, endPoint x: 373, endPoint y: 195, distance: 32.0
click at [373, 195] on td "natew" at bounding box center [379, 210] width 97 height 44
copy td "natew"
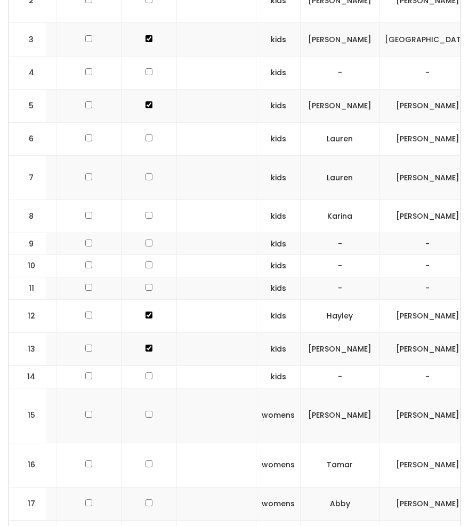
scroll to position [0, 102]
click at [148, 239] on input "checkbox" at bounding box center [151, 242] width 7 height 7
checkbox input "true"
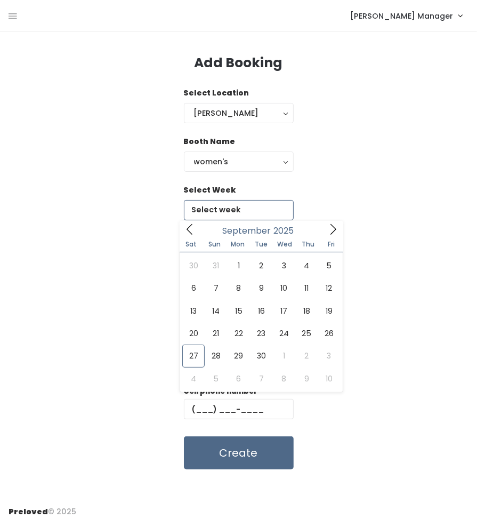
click at [230, 212] on input "text" at bounding box center [239, 210] width 110 height 20
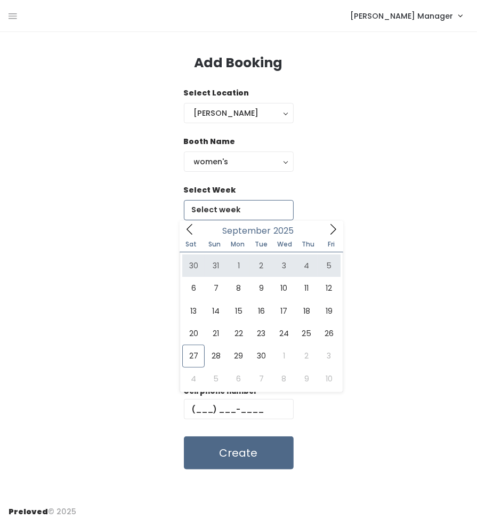
click at [333, 234] on icon at bounding box center [333, 229] width 12 height 12
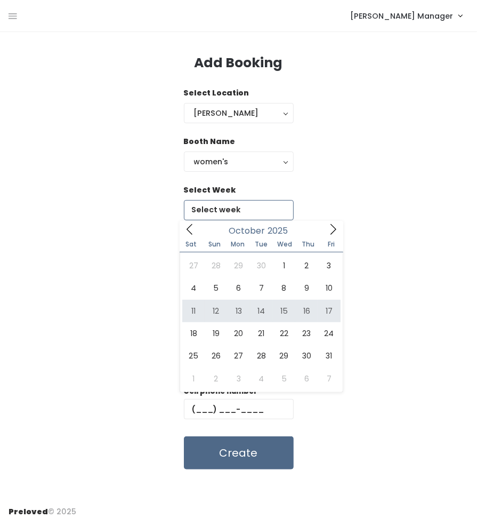
type input "[DATE] to [DATE]"
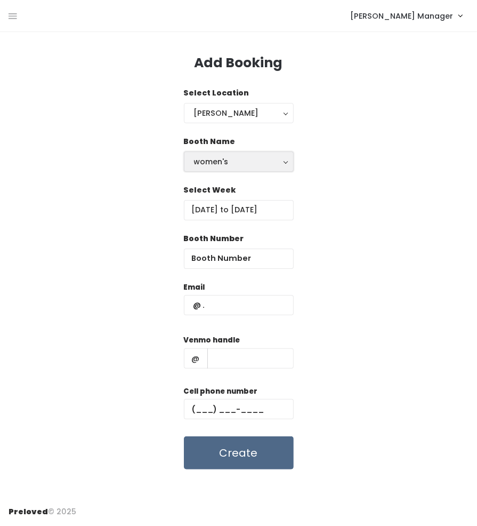
click at [252, 158] on div "women's" at bounding box center [239, 162] width 90 height 12
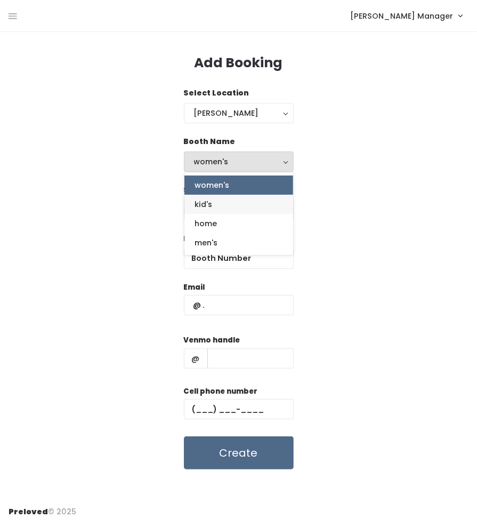
click at [236, 206] on link "kid's" at bounding box center [239, 204] width 109 height 19
select select "kids"
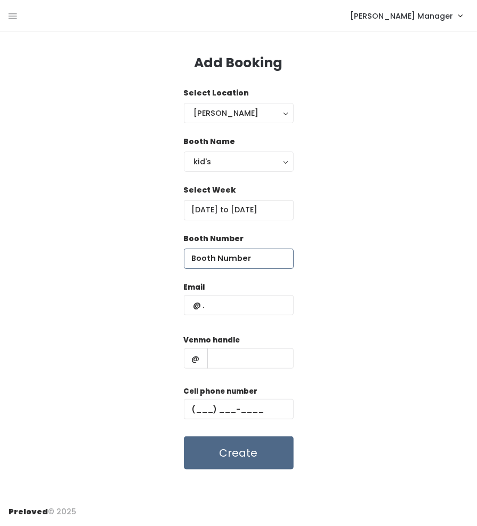
click at [229, 254] on input "number" at bounding box center [239, 259] width 110 height 20
type input "9"
click at [216, 309] on input "text" at bounding box center [239, 305] width 110 height 20
click at [228, 308] on input "text" at bounding box center [239, 305] width 110 height 20
paste input "[DOMAIN_NAME][EMAIL_ADDRESS][DOMAIN_NAME]"
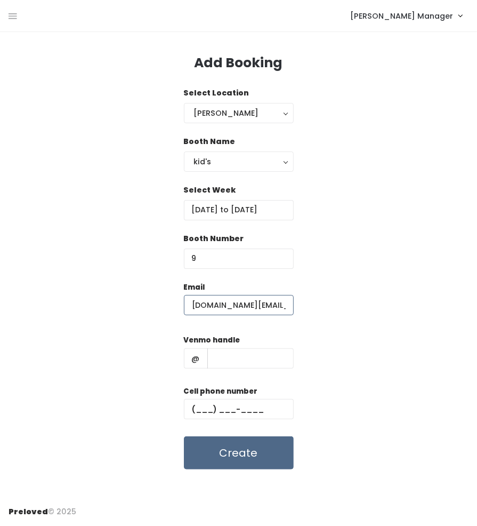
type input "[DOMAIN_NAME][EMAIL_ADDRESS][DOMAIN_NAME]"
click at [230, 412] on input "text" at bounding box center [239, 409] width 110 height 20
paste input "[PHONE_NUMBER]"
type input "[PHONE_NUMBER]"
click at [237, 361] on input "text" at bounding box center [250, 358] width 86 height 20
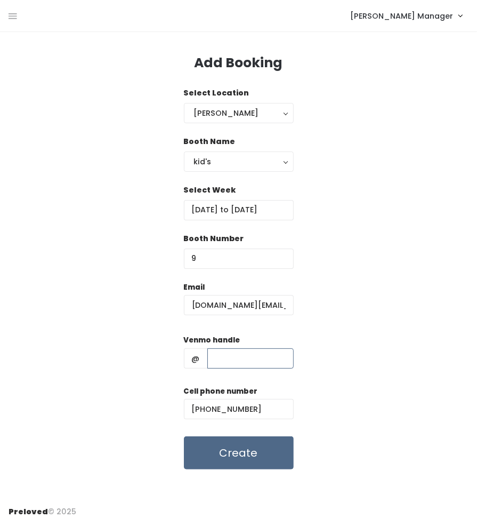
paste input "natew"
type input "natew"
click at [373, 343] on div "Email lauren.call@gmail.com Venmo handle @ natew Cell phone number (949) 351-25…" at bounding box center [239, 376] width 460 height 188
click at [260, 453] on button "Create" at bounding box center [239, 452] width 110 height 33
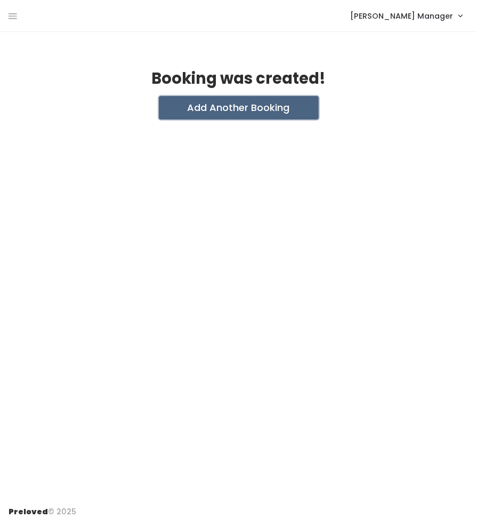
click at [212, 103] on button "Add Another Booking" at bounding box center [239, 107] width 160 height 23
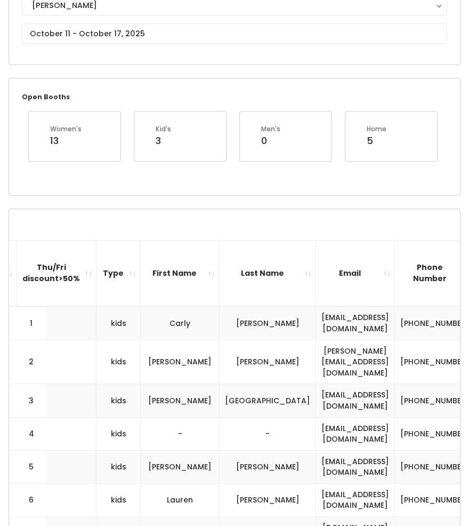
scroll to position [108, 0]
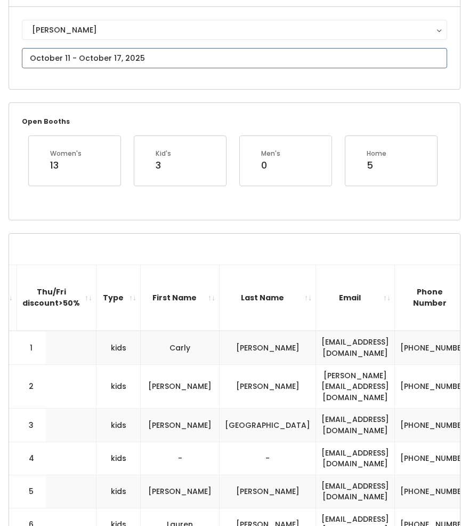
click at [85, 54] on input "text" at bounding box center [235, 58] width 426 height 20
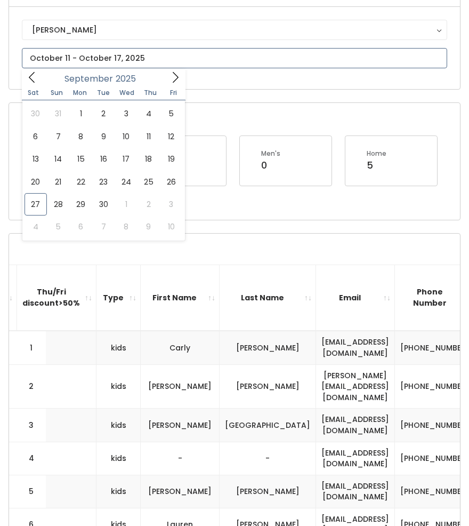
click at [169, 70] on span at bounding box center [175, 77] width 20 height 17
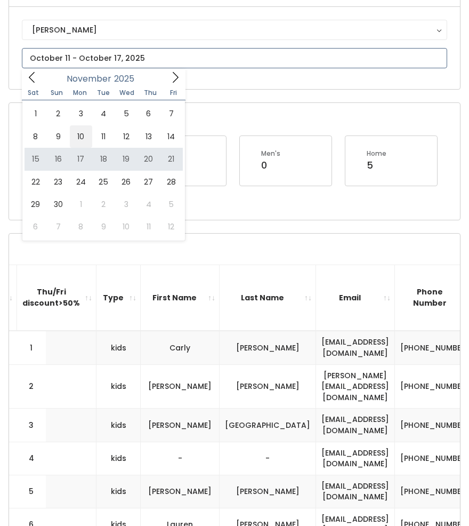
type input "[DATE] to [DATE]"
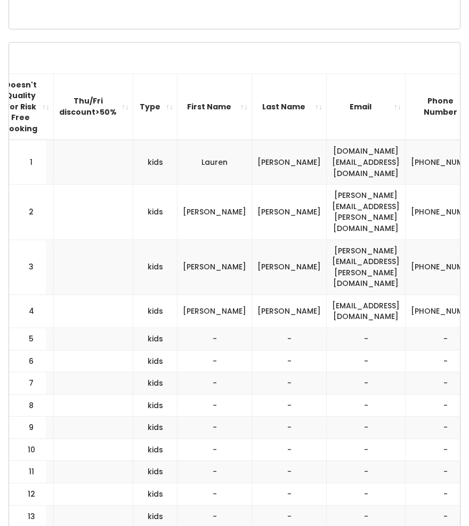
scroll to position [354, 0]
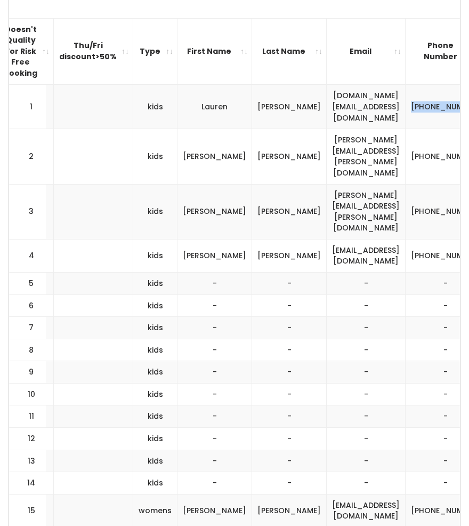
drag, startPoint x: 428, startPoint y: 105, endPoint x: 388, endPoint y: 92, distance: 42.2
click at [406, 92] on td "[PHONE_NUMBER]" at bounding box center [446, 106] width 81 height 44
copy td "[PHONE_NUMBER]"
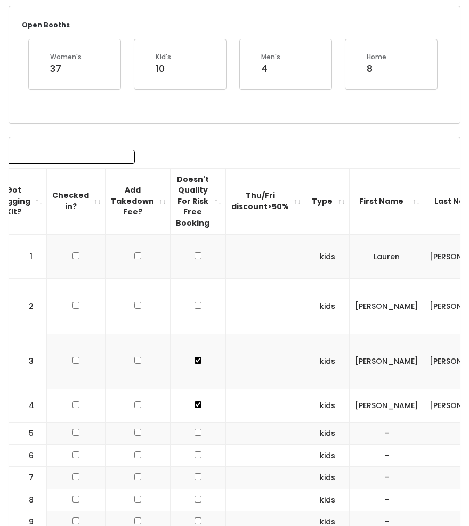
scroll to position [0, 54]
click at [196, 473] on input "checkbox" at bounding box center [199, 476] width 7 height 7
checkbox input "true"
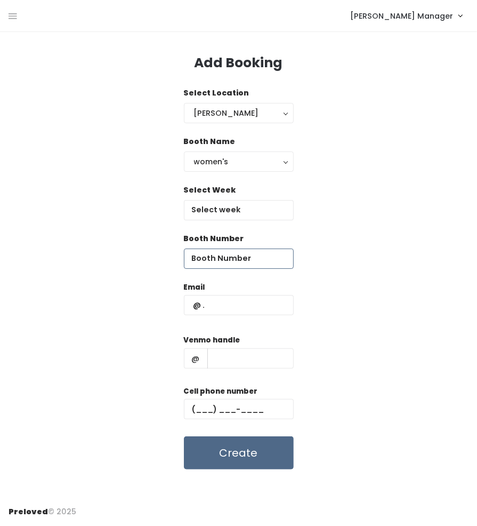
click at [243, 261] on input "number" at bounding box center [239, 259] width 110 height 20
type input "7"
click at [225, 306] on input "text" at bounding box center [239, 305] width 110 height 20
type input "lauren.call@gmail.com"
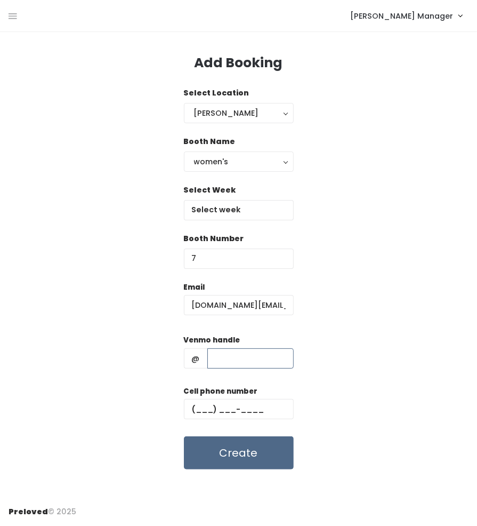
click at [238, 362] on input "text" at bounding box center [250, 358] width 86 height 20
type input "natew"
click at [235, 408] on input "text" at bounding box center [239, 409] width 110 height 20
paste input "(___) ___-____"
click at [255, 415] on input "(___) ___-____" at bounding box center [239, 409] width 110 height 20
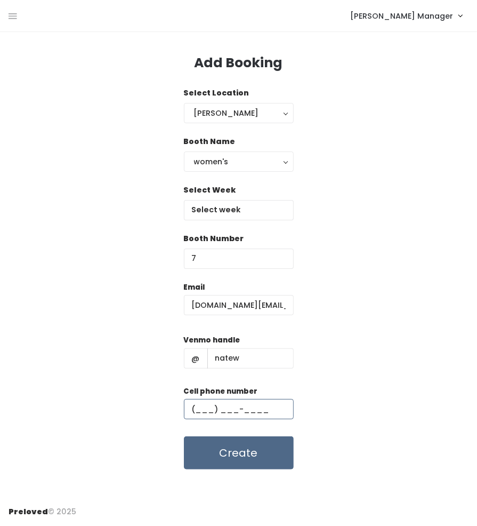
paste input "94"
type input "(___) ___-____"
paste input "[PHONE_NUMBER]"
type input "[PHONE_NUMBER]"
click at [230, 205] on input "text" at bounding box center [239, 210] width 110 height 20
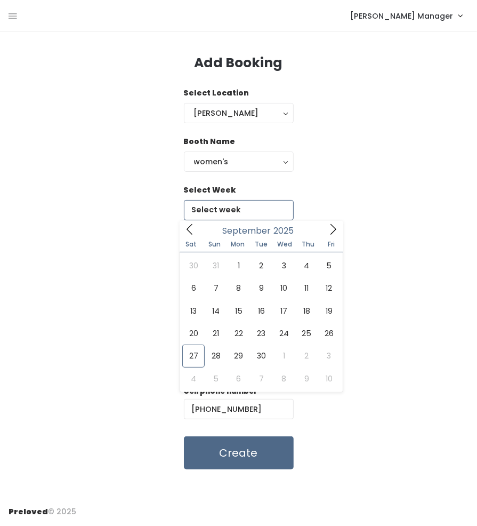
click at [329, 231] on icon at bounding box center [333, 229] width 12 height 12
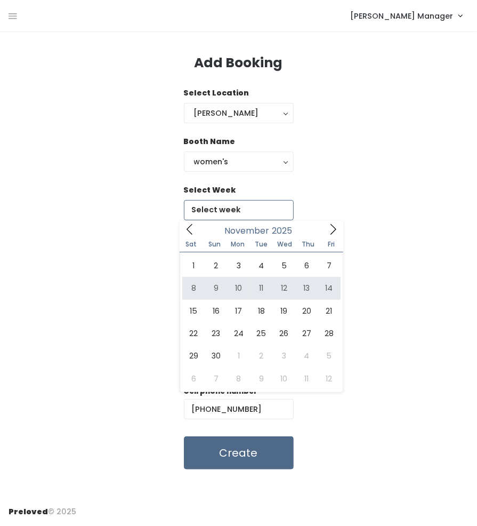
type input "November 8 to November 14"
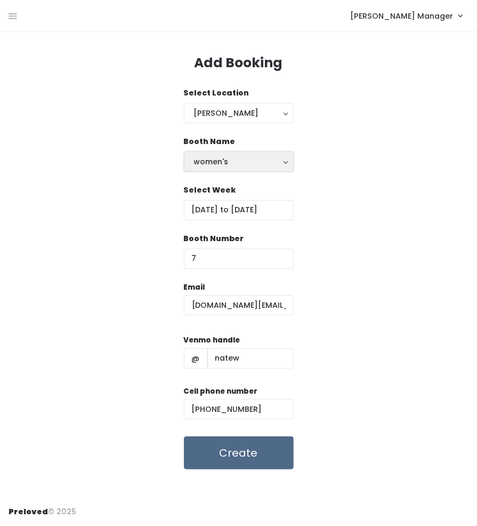
click at [254, 166] on div "women's" at bounding box center [239, 162] width 90 height 12
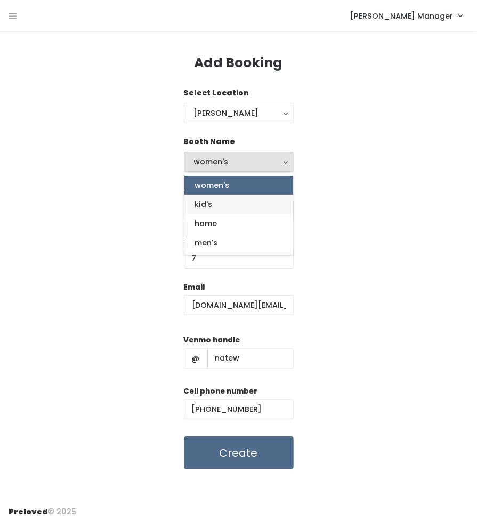
click at [233, 209] on link "kid's" at bounding box center [239, 204] width 109 height 19
select select "kids"
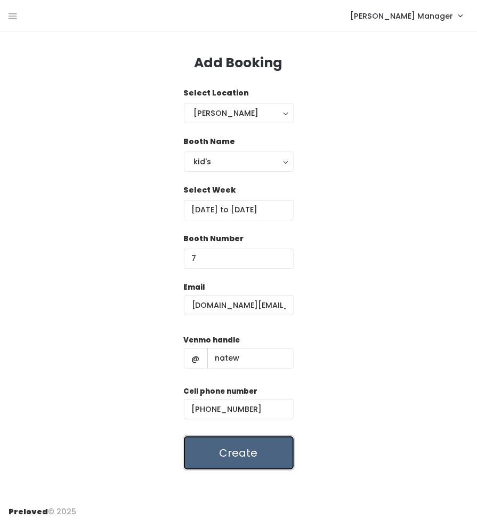
click at [262, 450] on button "Create" at bounding box center [239, 452] width 110 height 33
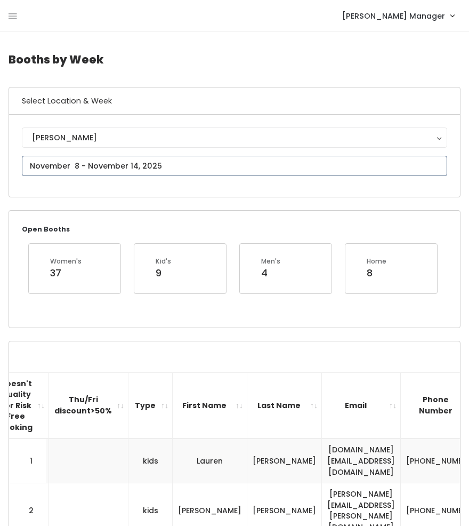
click at [96, 159] on input "text" at bounding box center [235, 166] width 426 height 20
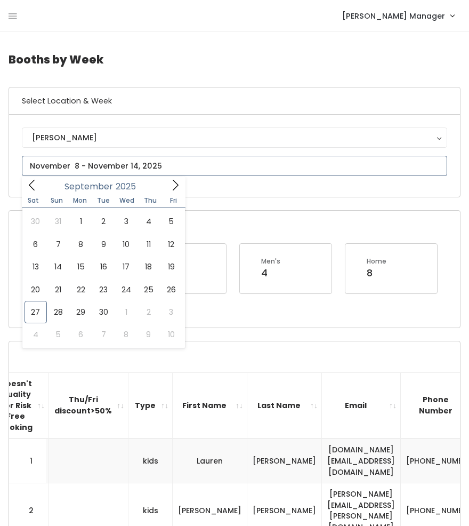
click at [172, 185] on icon at bounding box center [176, 185] width 12 height 12
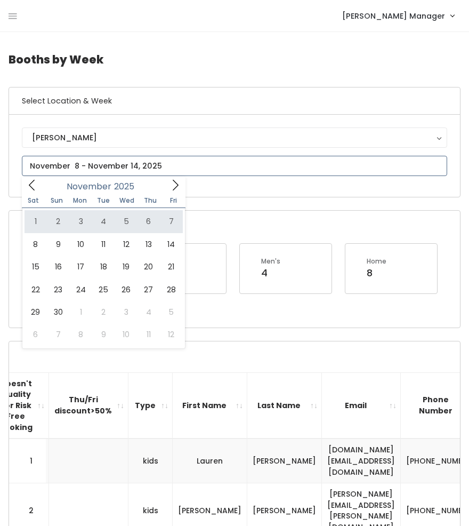
click at [37, 186] on icon at bounding box center [32, 185] width 12 height 12
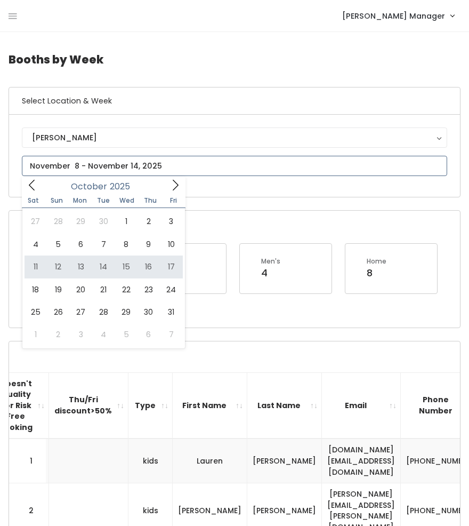
type input "[DATE] to [DATE]"
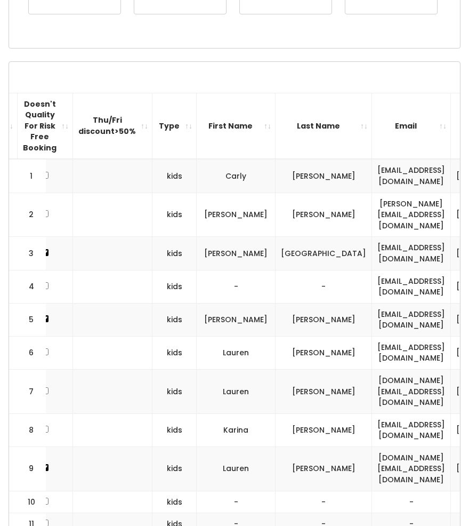
scroll to position [38, 0]
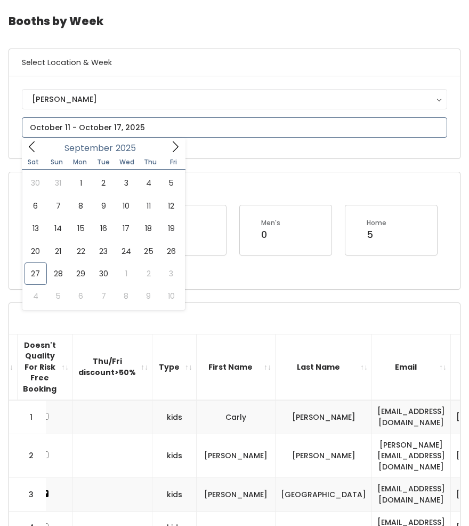
click at [50, 133] on input "text" at bounding box center [235, 127] width 426 height 20
click at [174, 148] on icon at bounding box center [176, 147] width 12 height 12
click at [173, 152] on icon at bounding box center [176, 146] width 6 height 11
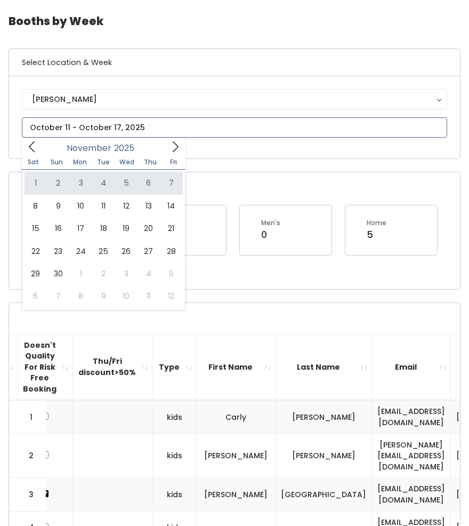
type input "November 1 to November 7"
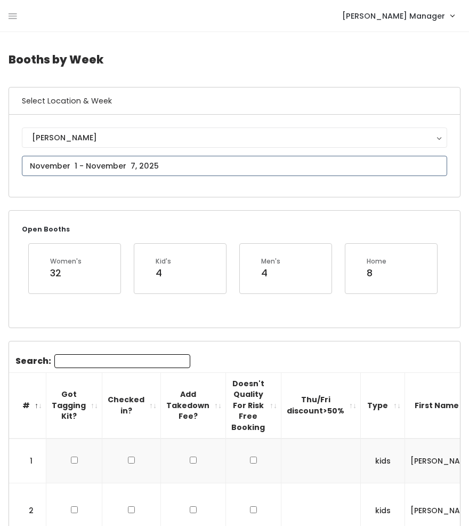
click at [86, 170] on input "text" at bounding box center [235, 166] width 426 height 20
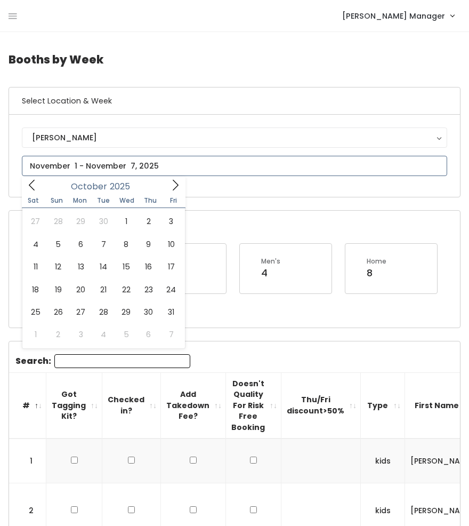
click at [172, 187] on icon at bounding box center [176, 185] width 12 height 12
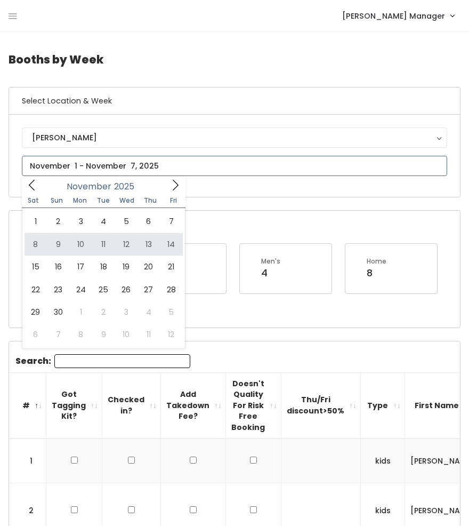
type input "November 8 to November 14"
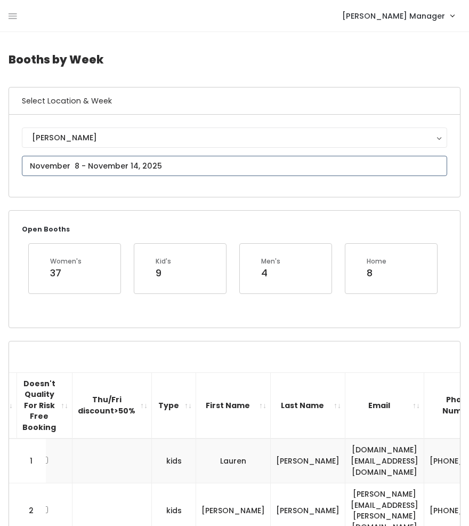
click at [125, 168] on input "text" at bounding box center [235, 166] width 426 height 20
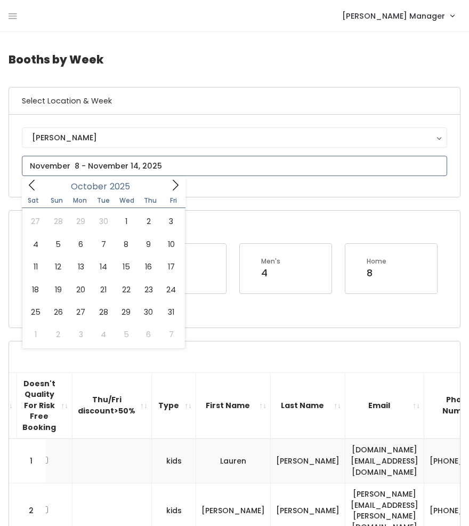
click at [175, 187] on icon at bounding box center [176, 185] width 12 height 12
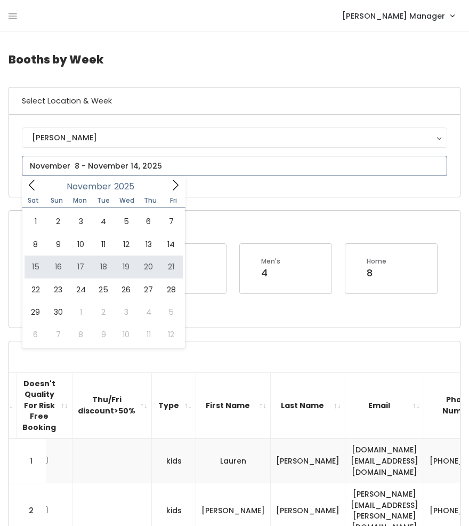
type input "[DATE] to [DATE]"
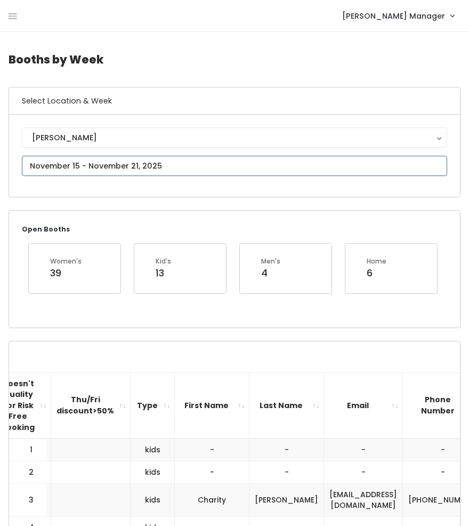
click at [91, 161] on input "text" at bounding box center [235, 166] width 426 height 20
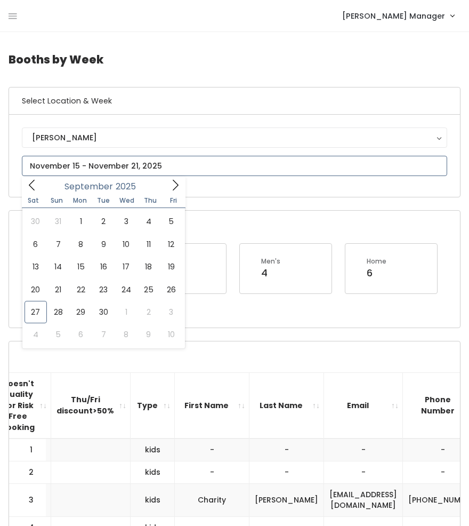
click at [174, 188] on icon at bounding box center [176, 185] width 6 height 11
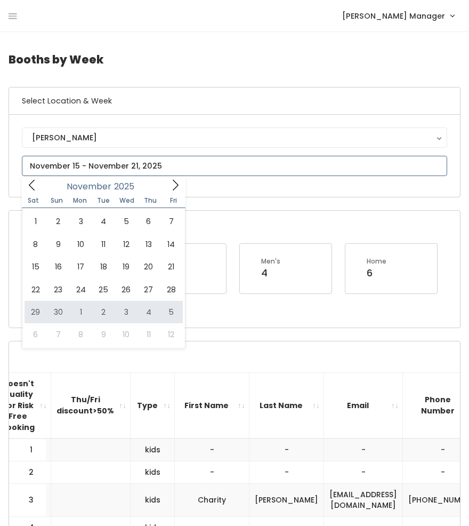
type input "November 29 to December 5"
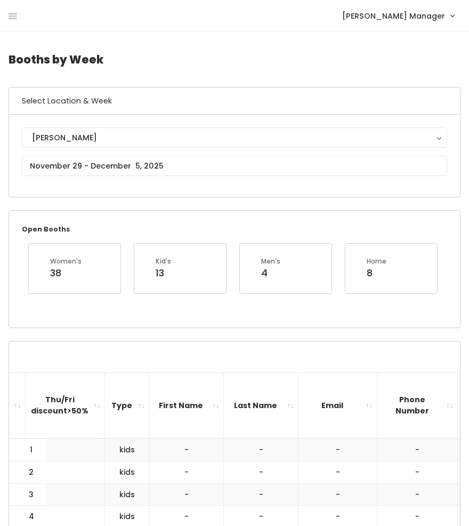
click at [117, 153] on div "[PERSON_NAME] [GEOGRAPHIC_DATA]" at bounding box center [235, 155] width 426 height 57
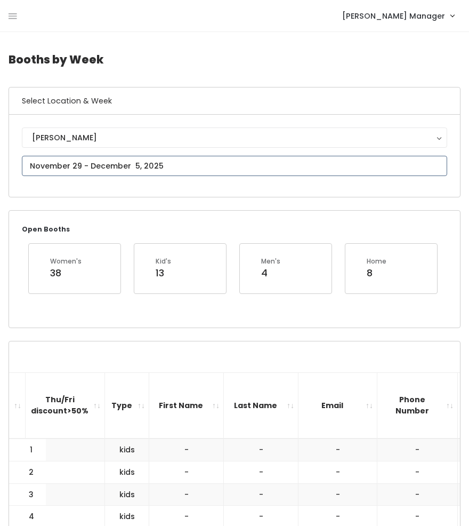
click at [118, 171] on input "text" at bounding box center [235, 166] width 426 height 20
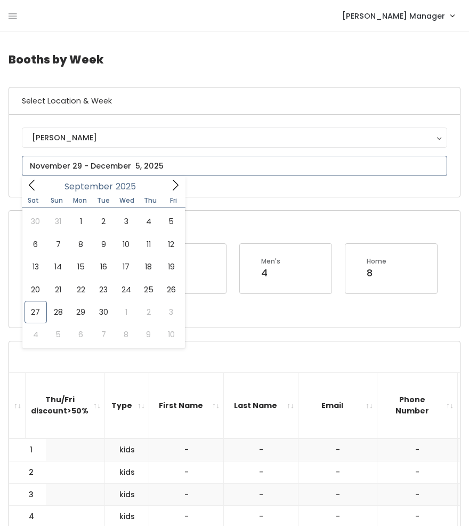
click at [172, 187] on icon at bounding box center [176, 185] width 12 height 12
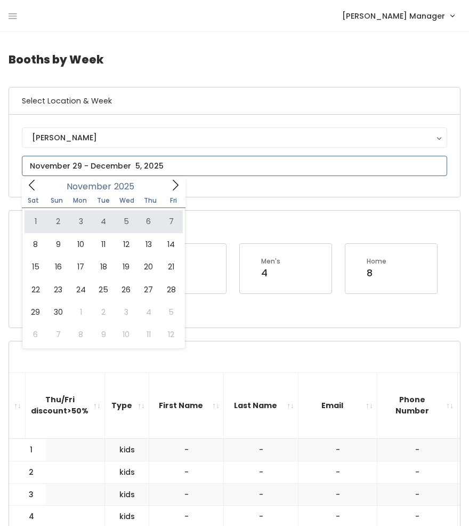
type input "[DATE] to [DATE]"
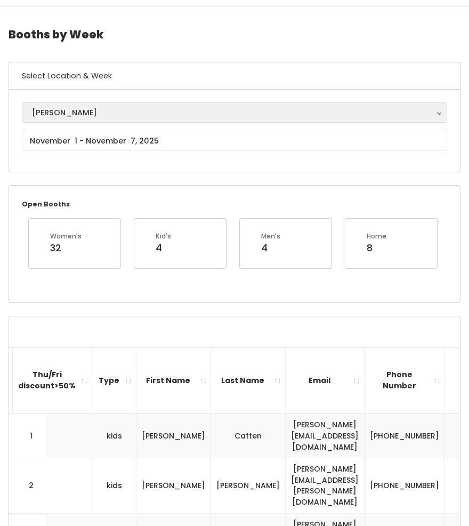
scroll to position [26, 0]
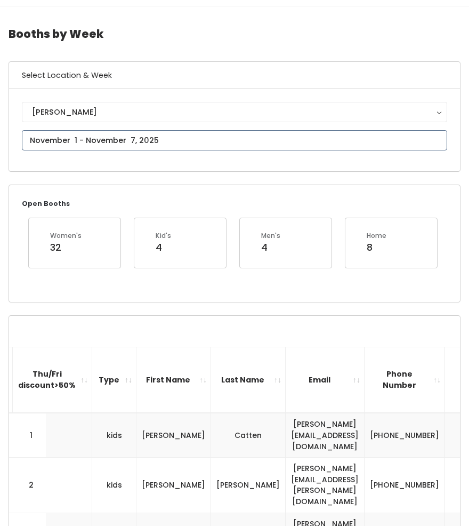
click at [102, 139] on input "text" at bounding box center [235, 140] width 426 height 20
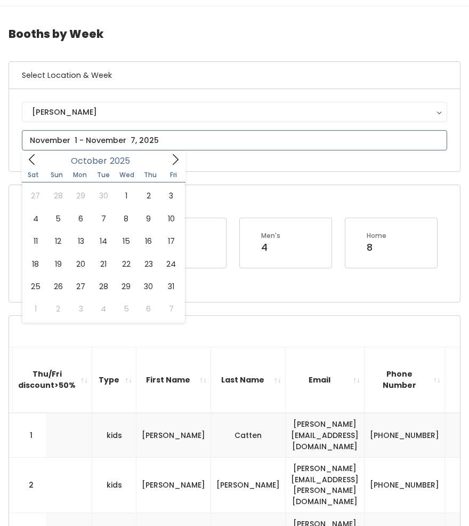
click at [173, 161] on icon at bounding box center [176, 160] width 12 height 12
type input "[DATE] to [DATE]"
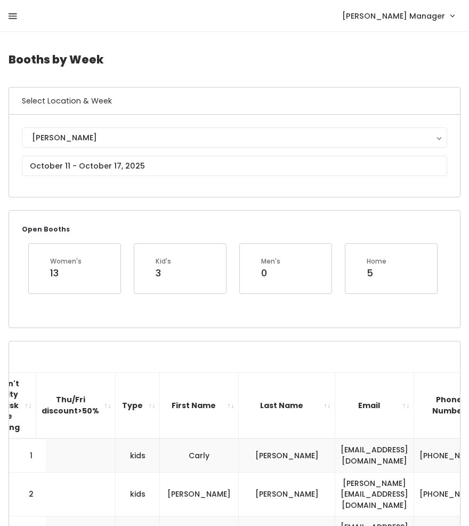
click at [15, 12] on icon at bounding box center [13, 17] width 9 height 10
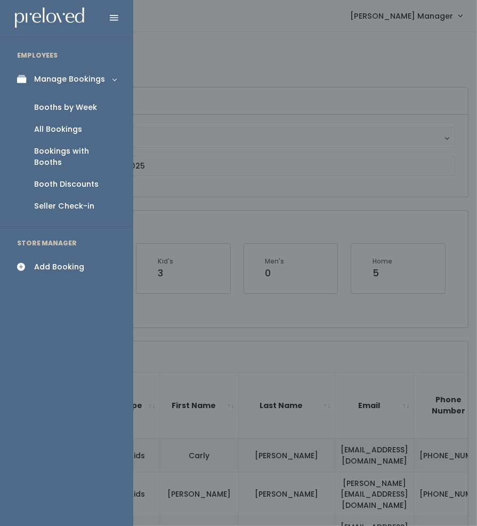
click at [49, 133] on div "All Bookings" at bounding box center [58, 129] width 48 height 11
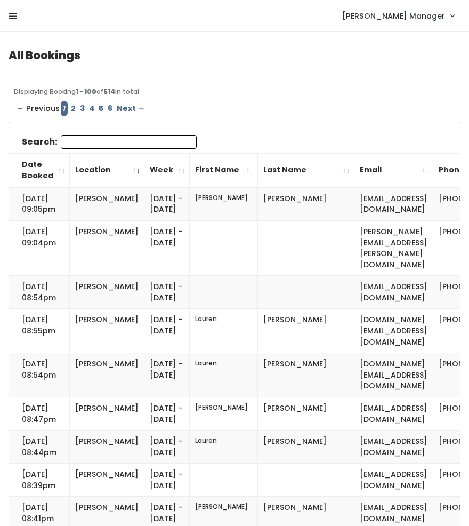
click at [10, 15] on icon at bounding box center [13, 17] width 9 height 10
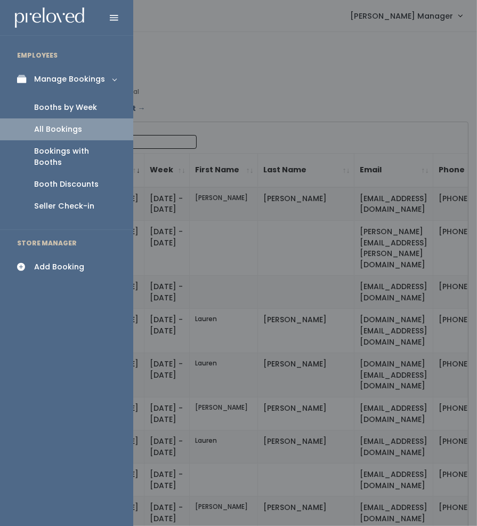
click at [45, 106] on div "Booths by Week" at bounding box center [65, 107] width 63 height 11
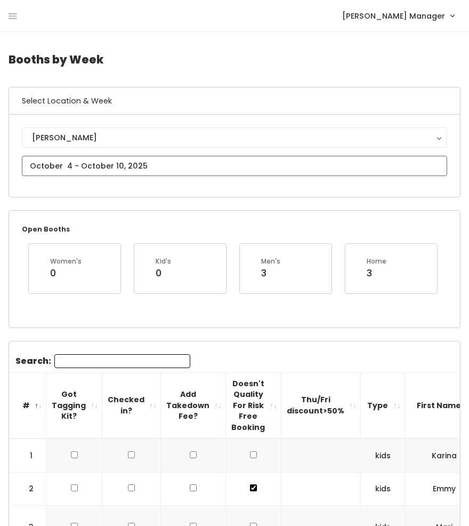
click at [102, 162] on input "text" at bounding box center [235, 166] width 426 height 20
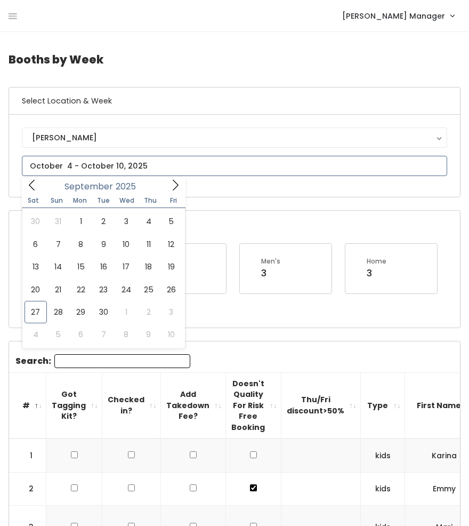
click at [173, 183] on icon at bounding box center [176, 185] width 12 height 12
type input "2026"
click at [173, 183] on icon at bounding box center [176, 185] width 12 height 12
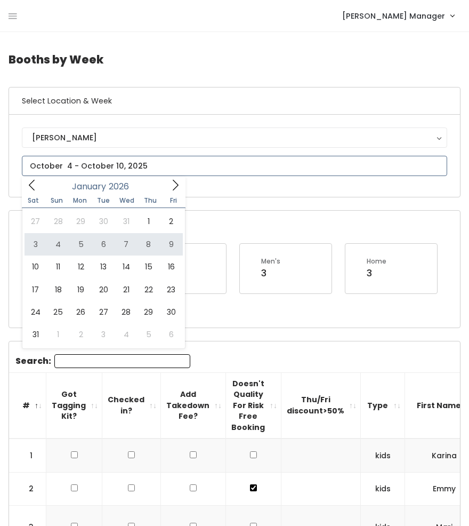
type input "[DATE] to [DATE]"
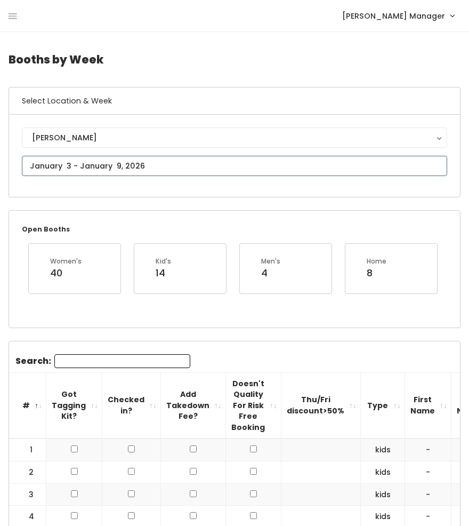
click at [58, 165] on input "text" at bounding box center [235, 166] width 426 height 20
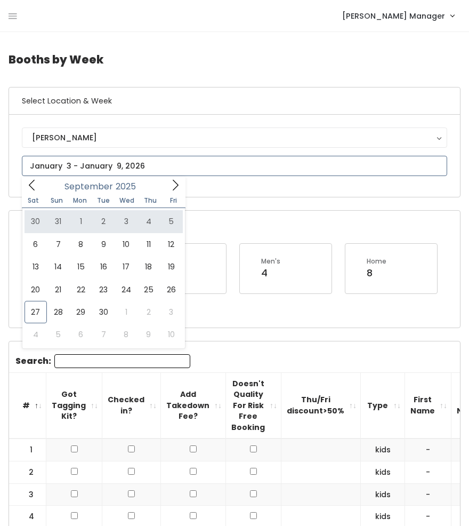
click at [175, 186] on icon at bounding box center [176, 185] width 12 height 12
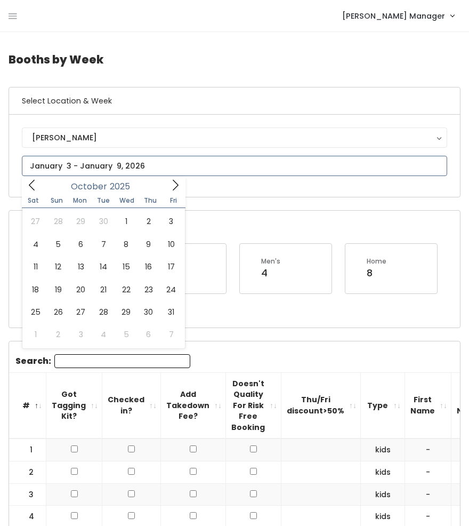
click at [175, 186] on icon at bounding box center [176, 185] width 12 height 12
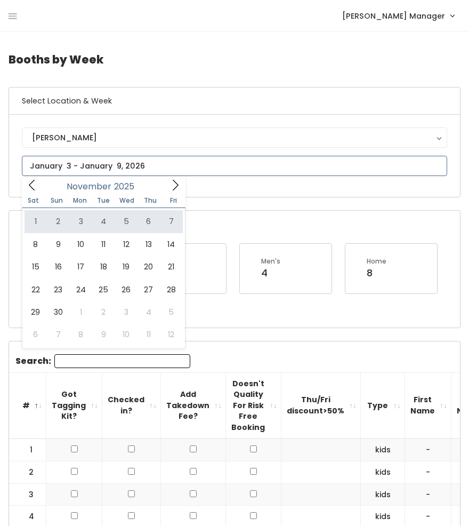
click at [36, 185] on icon at bounding box center [32, 185] width 12 height 12
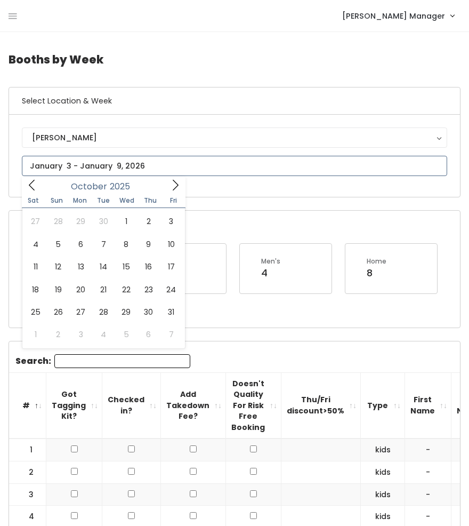
click at [181, 186] on span at bounding box center [175, 185] width 20 height 17
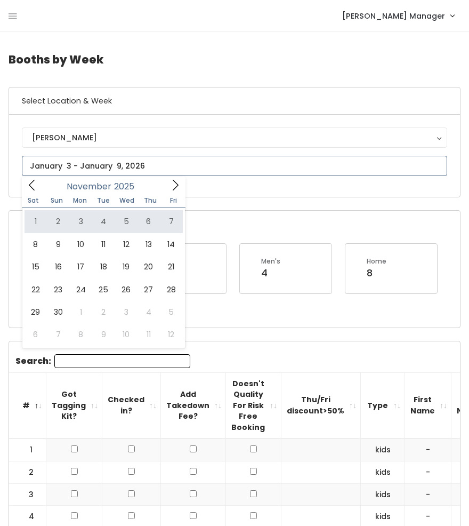
click at [174, 186] on icon at bounding box center [176, 185] width 12 height 12
click at [29, 186] on icon at bounding box center [32, 185] width 12 height 12
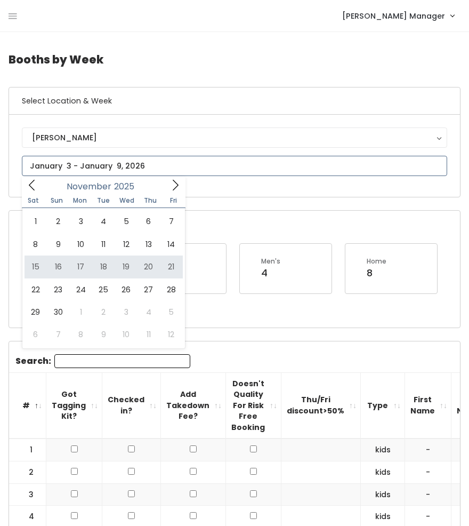
type input "November 15 to November 21"
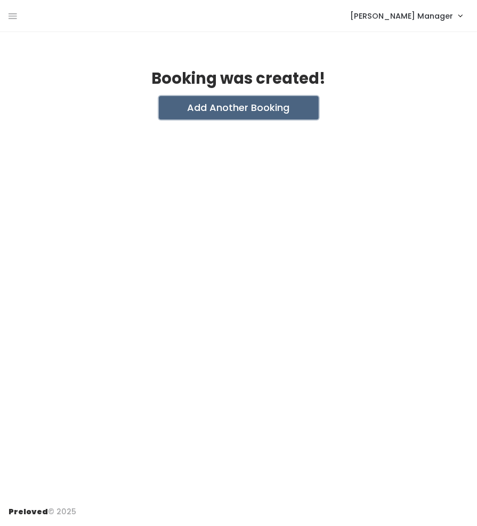
click at [255, 105] on button "Add Another Booking" at bounding box center [239, 107] width 160 height 23
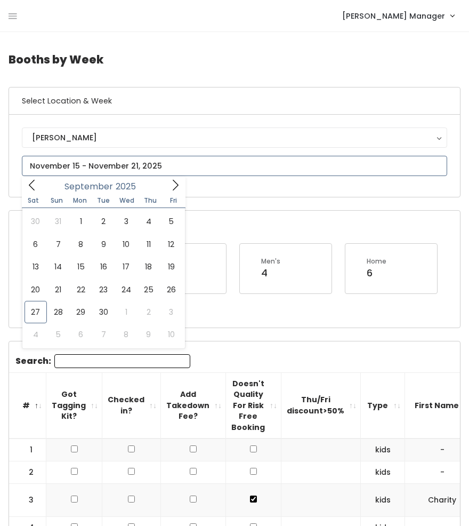
click at [53, 164] on input "text" at bounding box center [235, 166] width 426 height 20
click at [178, 183] on icon at bounding box center [176, 185] width 12 height 12
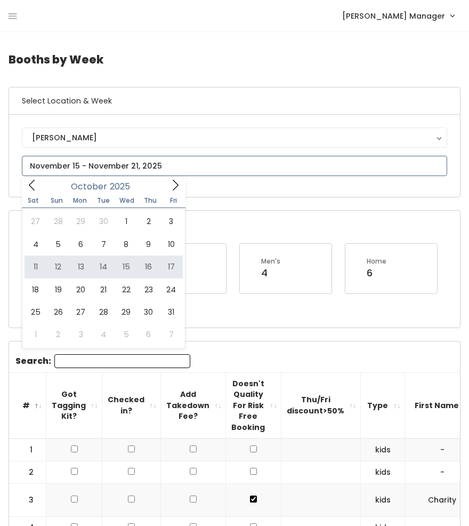
type input "October 11 to October 17"
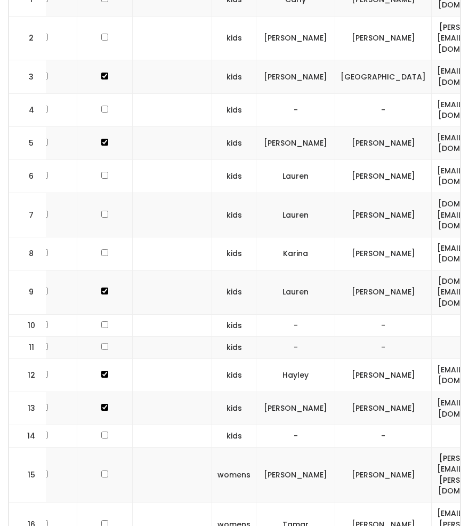
scroll to position [0, 148]
click at [102, 321] on input "checkbox" at bounding box center [105, 324] width 7 height 7
checkbox input "true"
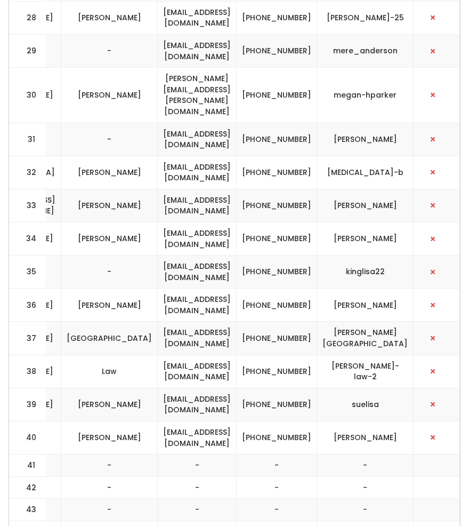
scroll to position [1442, 0]
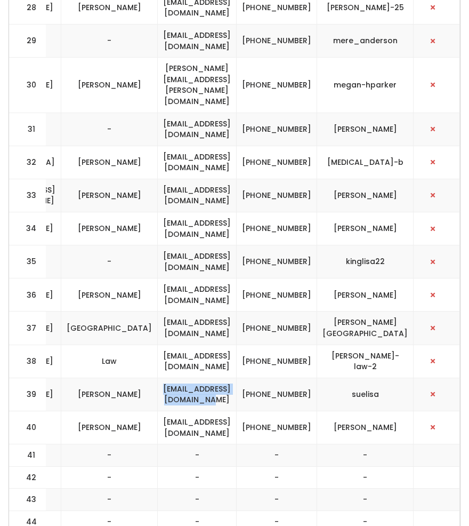
drag, startPoint x: 268, startPoint y: 233, endPoint x: 158, endPoint y: 234, distance: 109.9
click at [158, 378] on td "su.roblesleyton@gmail.com" at bounding box center [197, 394] width 79 height 33
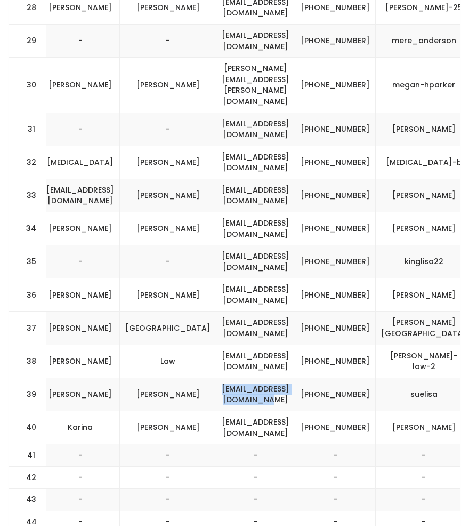
scroll to position [0, 363]
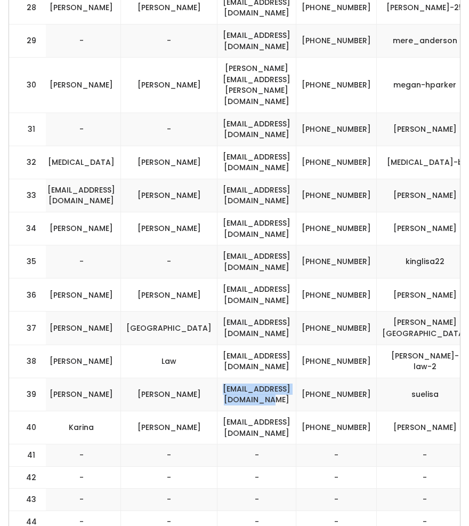
copy td "su.roblesleyton@gmail.com"
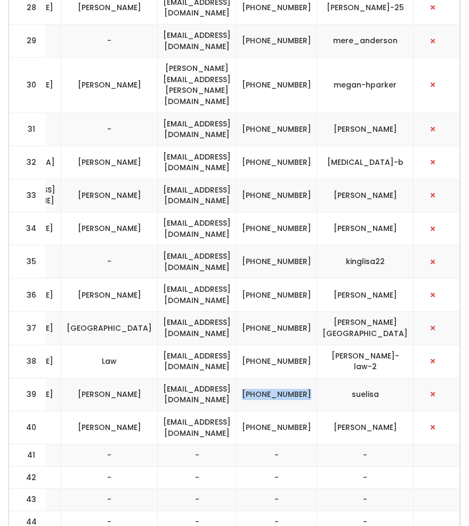
drag, startPoint x: 322, startPoint y: 240, endPoint x: 286, endPoint y: 227, distance: 37.5
click at [286, 378] on td "[PHONE_NUMBER]" at bounding box center [277, 394] width 81 height 33
copy td "[PHONE_NUMBER]"
click at [386, 378] on td "suelisa" at bounding box center [365, 394] width 97 height 33
drag, startPoint x: 395, startPoint y: 233, endPoint x: 355, endPoint y: 236, distance: 40.2
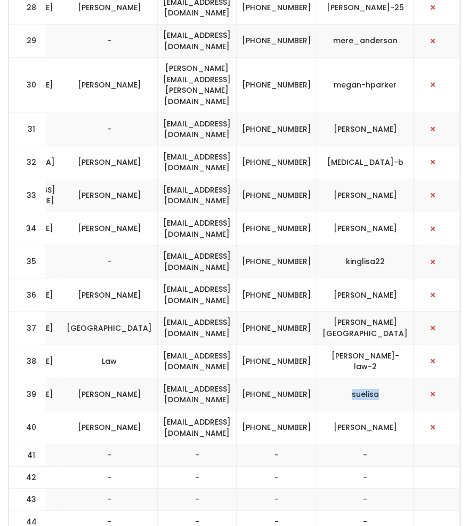
click at [355, 378] on td "suelisa" at bounding box center [365, 394] width 97 height 33
copy td "suelisa"
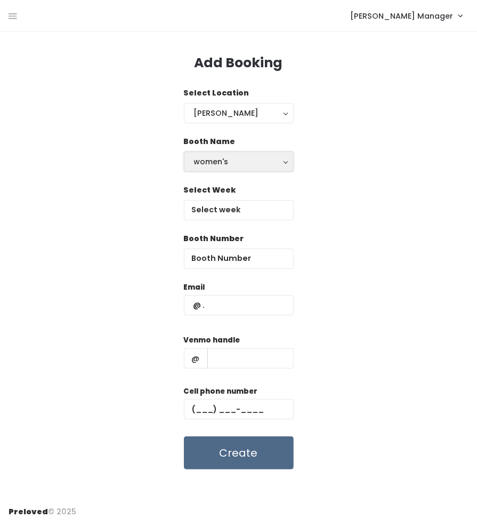
click at [213, 162] on div "women's" at bounding box center [239, 162] width 90 height 12
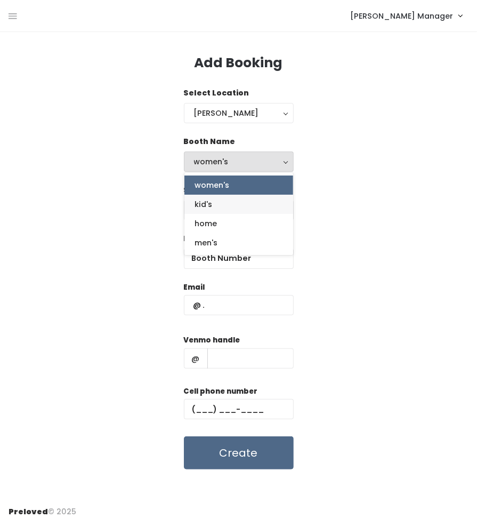
click at [215, 211] on link "kid's" at bounding box center [239, 204] width 109 height 19
select select "kids"
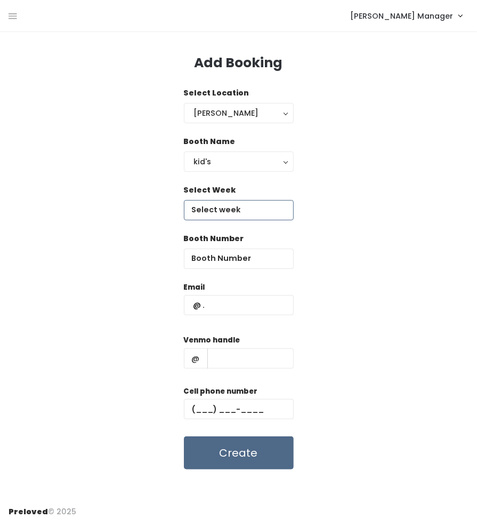
click at [213, 210] on input "text" at bounding box center [239, 210] width 110 height 20
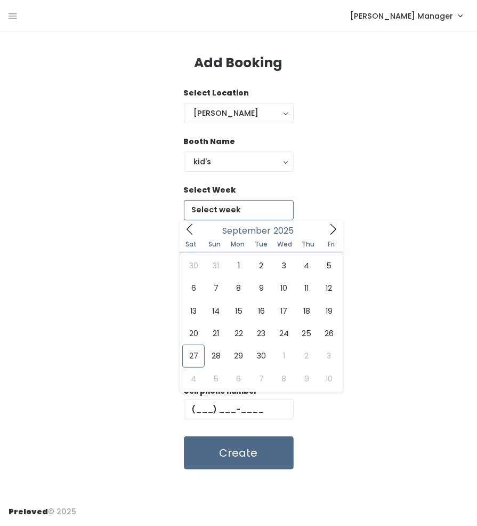
click at [328, 225] on icon at bounding box center [333, 229] width 12 height 12
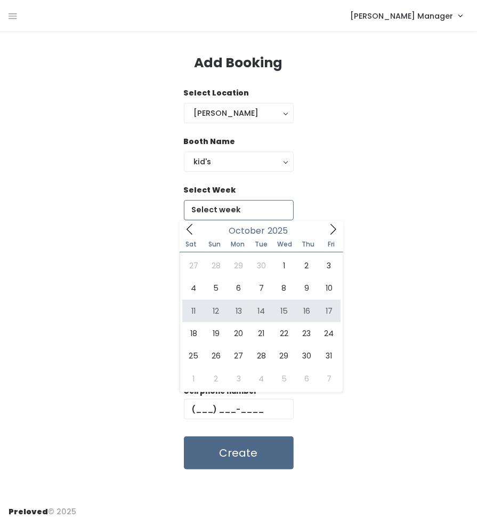
type input "[DATE] to [DATE]"
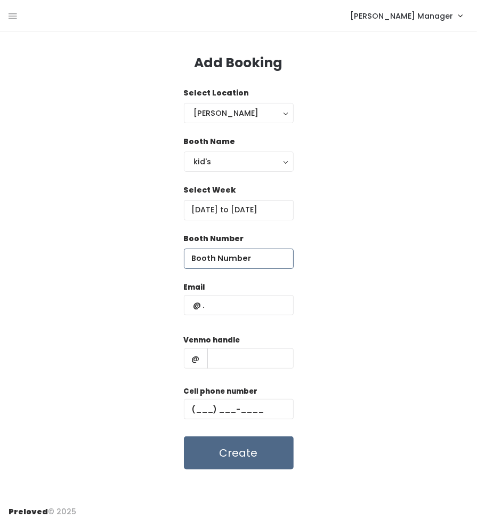
click at [222, 264] on input "number" at bounding box center [239, 259] width 110 height 20
type input "10"
click at [213, 306] on input "text" at bounding box center [239, 305] width 110 height 20
paste input "[EMAIL_ADDRESS][DOMAIN_NAME]"
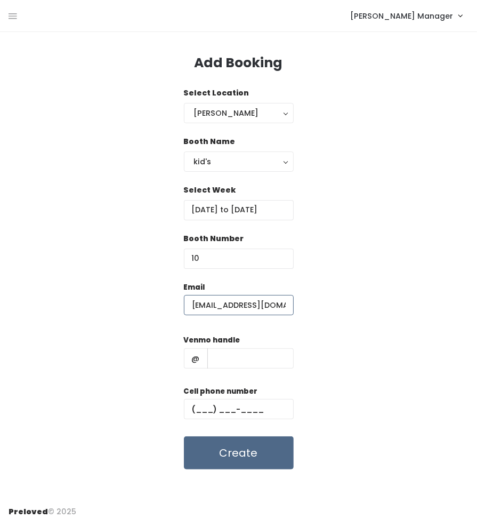
scroll to position [0, 13]
type input "[EMAIL_ADDRESS][DOMAIN_NAME]"
click at [226, 411] on input "text" at bounding box center [239, 409] width 110 height 20
paste input "[PHONE_NUMBER]"
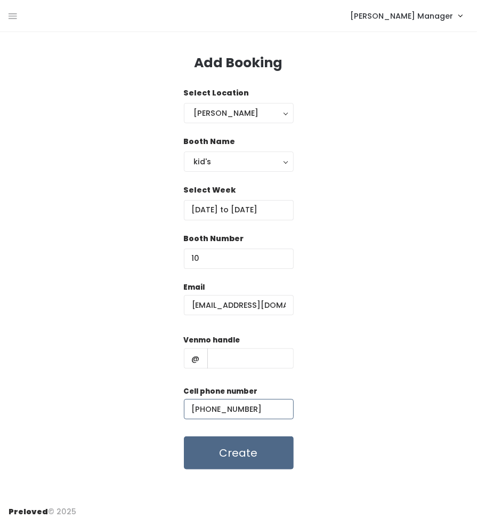
type input "[PHONE_NUMBER]"
click at [265, 363] on input "text" at bounding box center [250, 358] width 86 height 20
paste input "suelisa"
type input "suelisa"
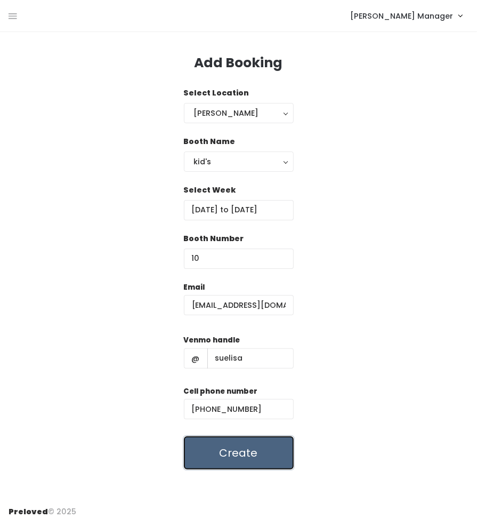
click at [217, 458] on button "Create" at bounding box center [239, 452] width 110 height 33
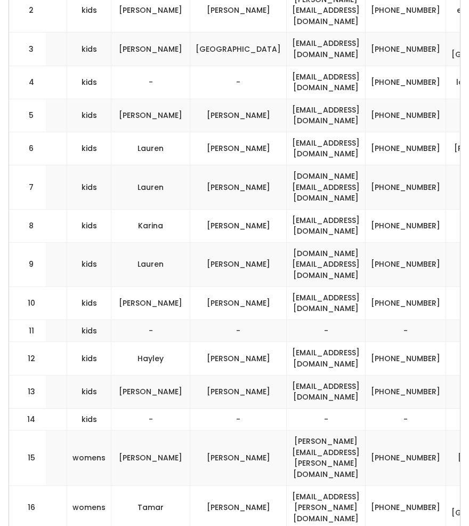
scroll to position [0, 294]
